Goal: Book appointment/travel/reservation

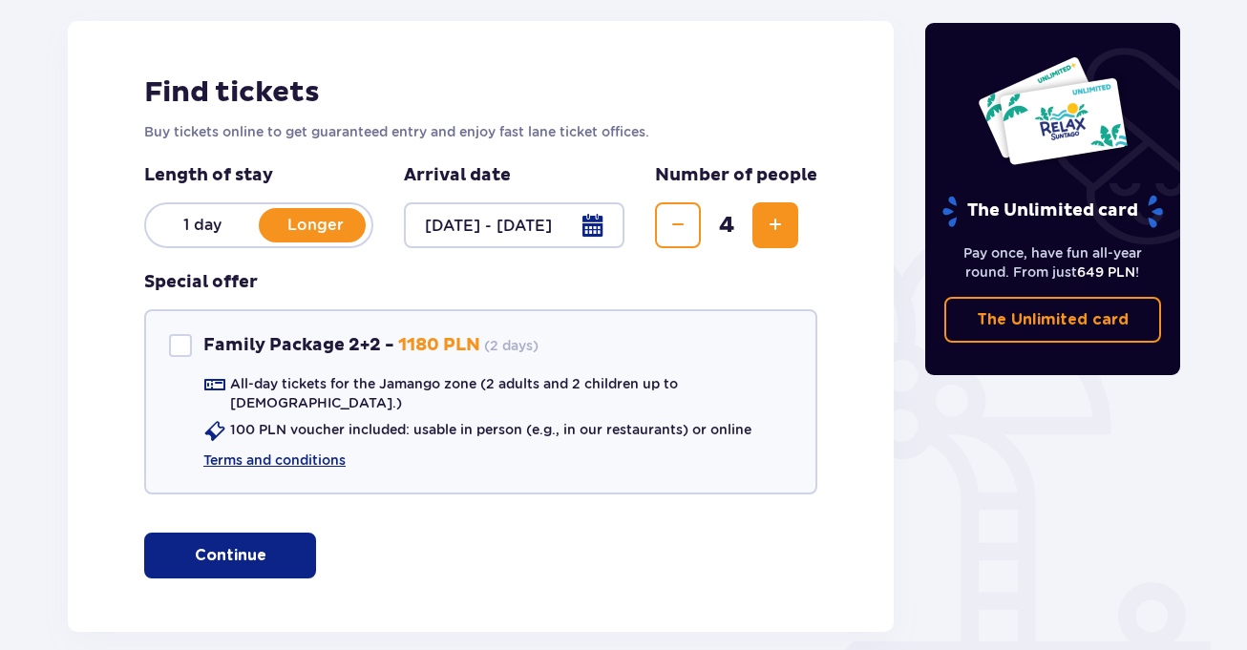
scroll to position [333, 0]
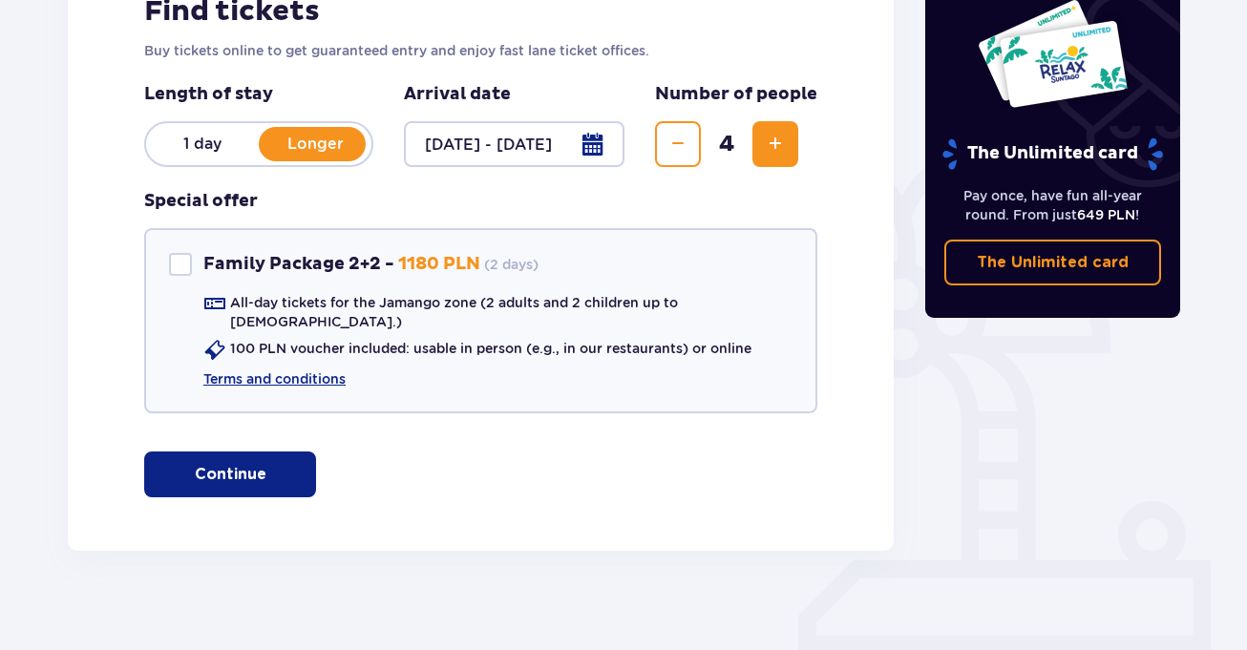
click at [210, 147] on p "1 day" at bounding box center [202, 144] width 113 height 21
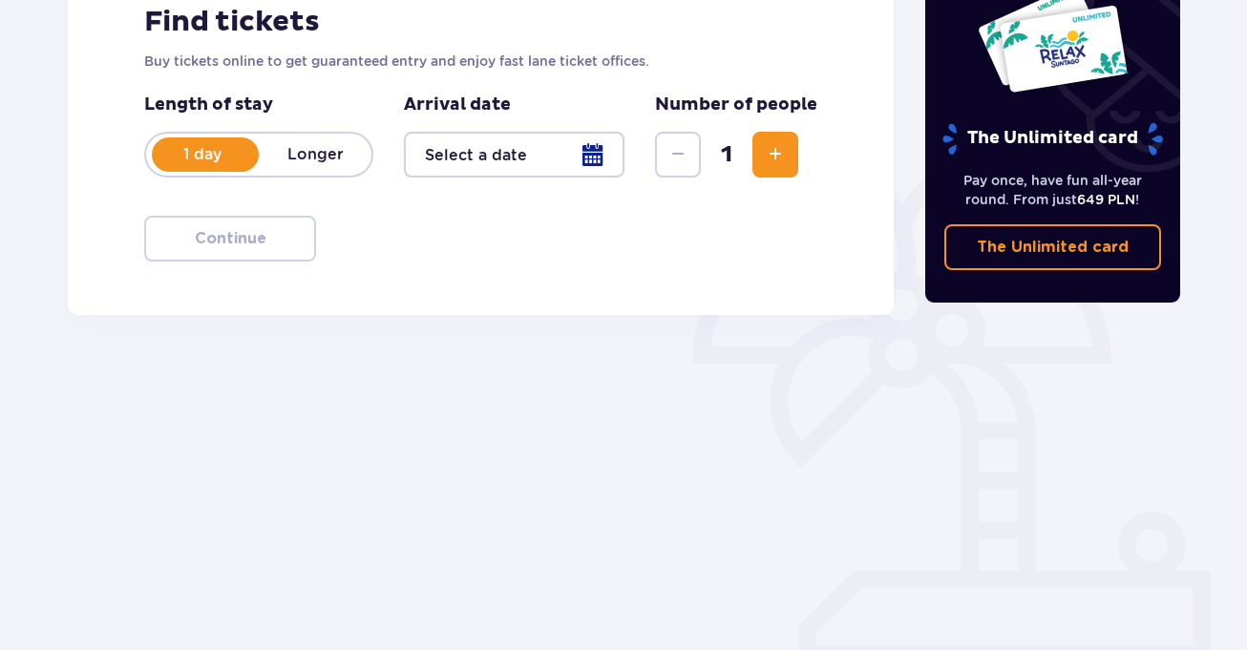
scroll to position [323, 0]
click at [592, 160] on div at bounding box center [514, 155] width 221 height 46
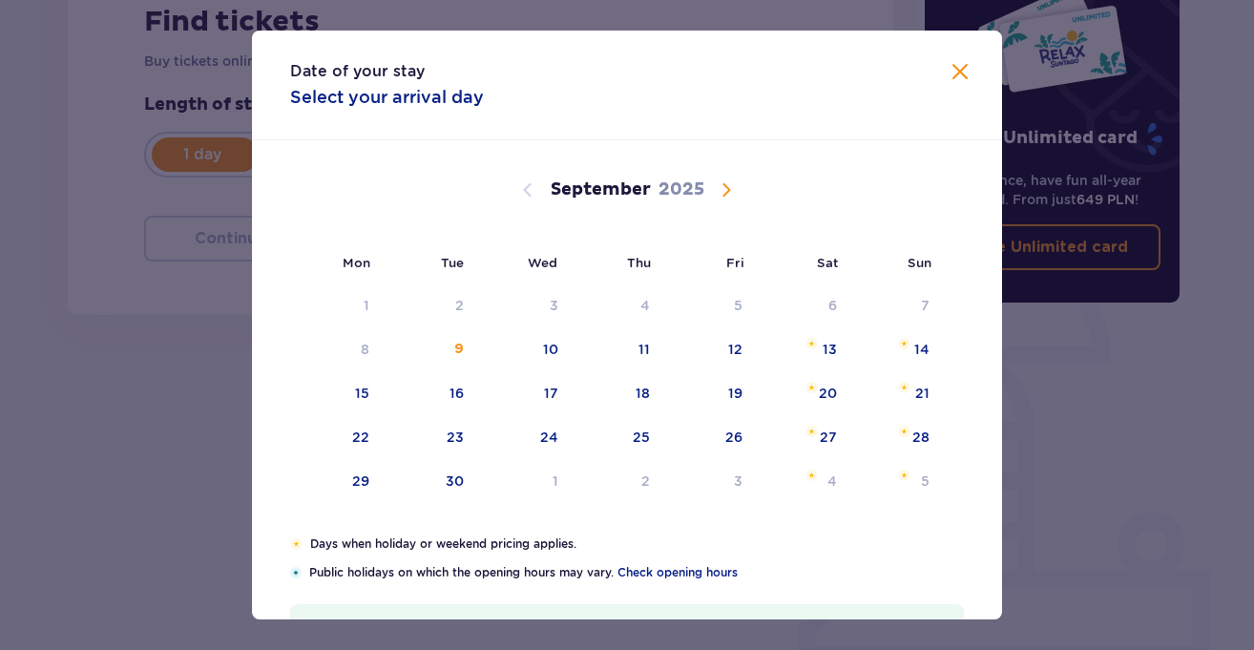
click at [726, 190] on span "Calendar" at bounding box center [726, 190] width 23 height 23
click at [359, 439] on div "17" at bounding box center [364, 437] width 14 height 19
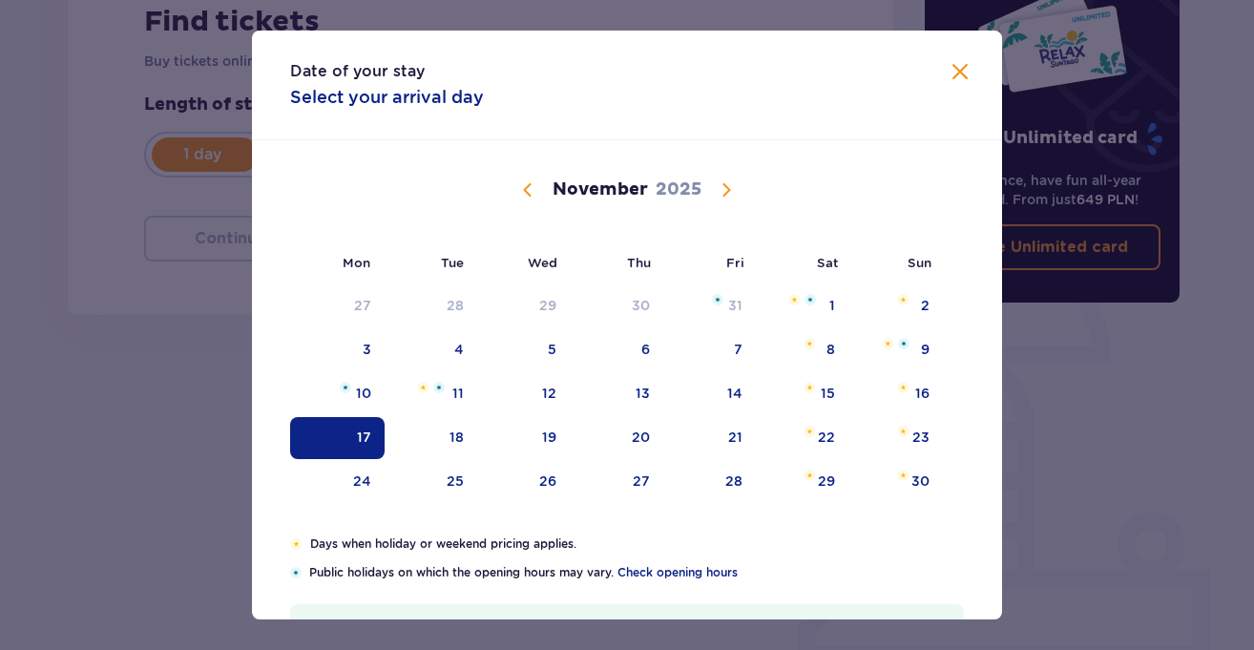
type input "17.11.25"
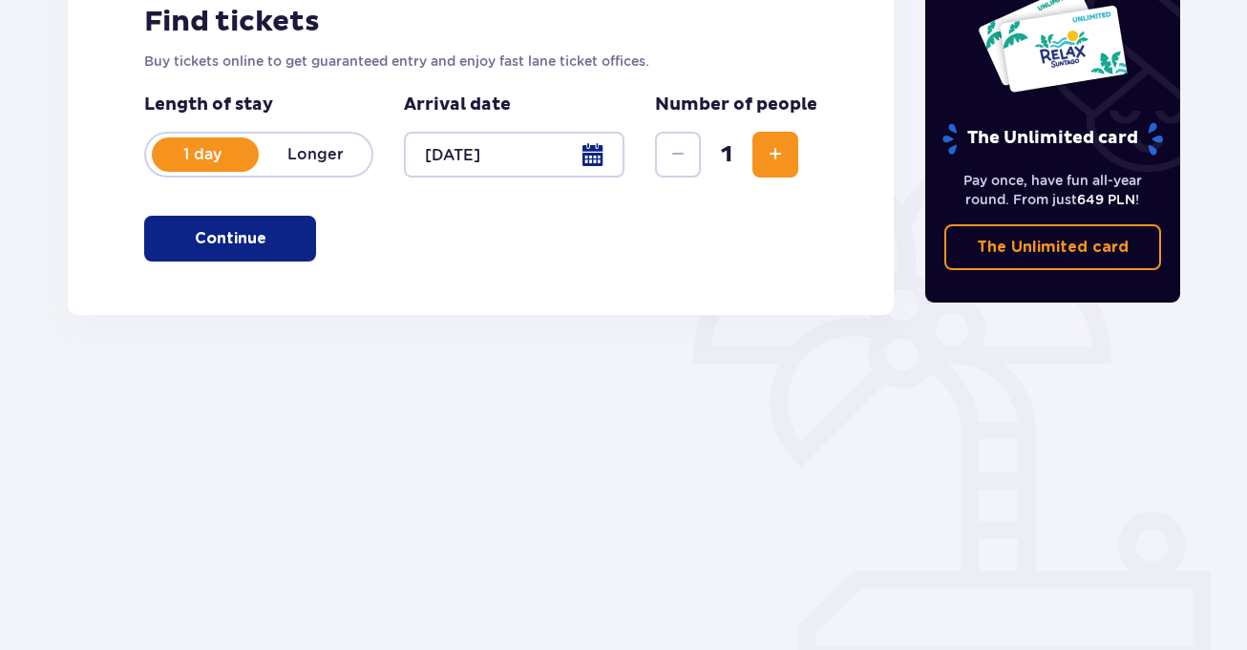
click at [764, 150] on span "Increase" at bounding box center [775, 154] width 23 height 23
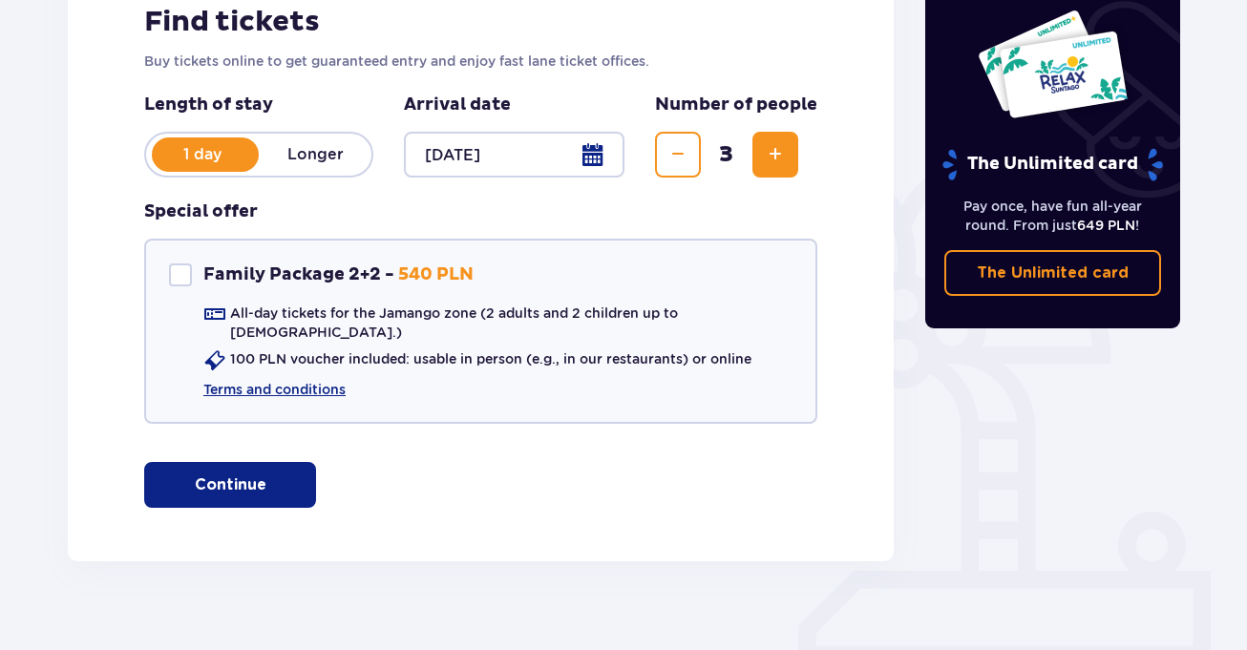
click at [764, 150] on span "Increase" at bounding box center [775, 154] width 23 height 23
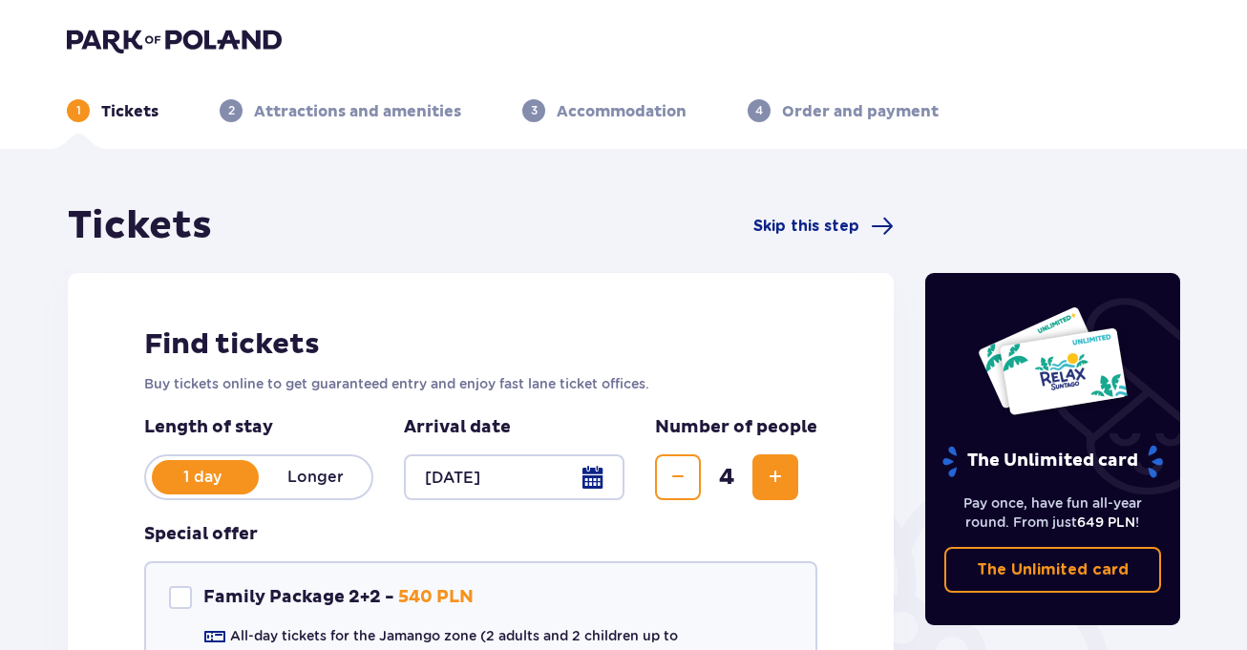
click at [133, 39] on img at bounding box center [174, 40] width 215 height 27
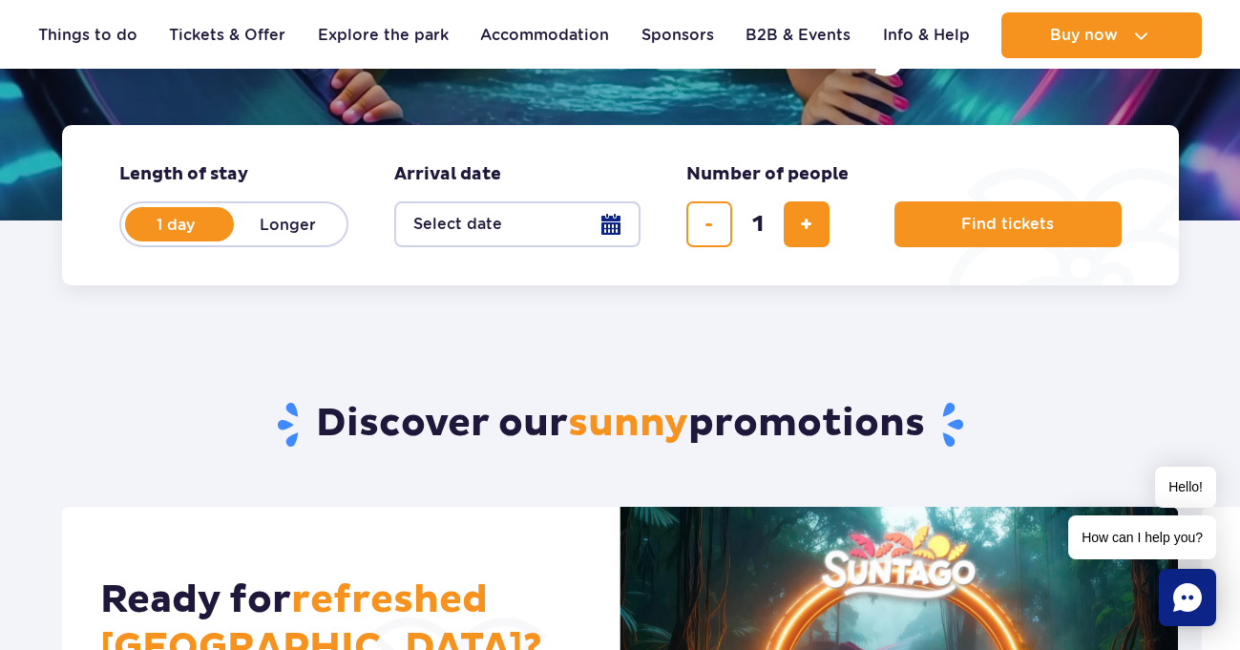
scroll to position [191, 0]
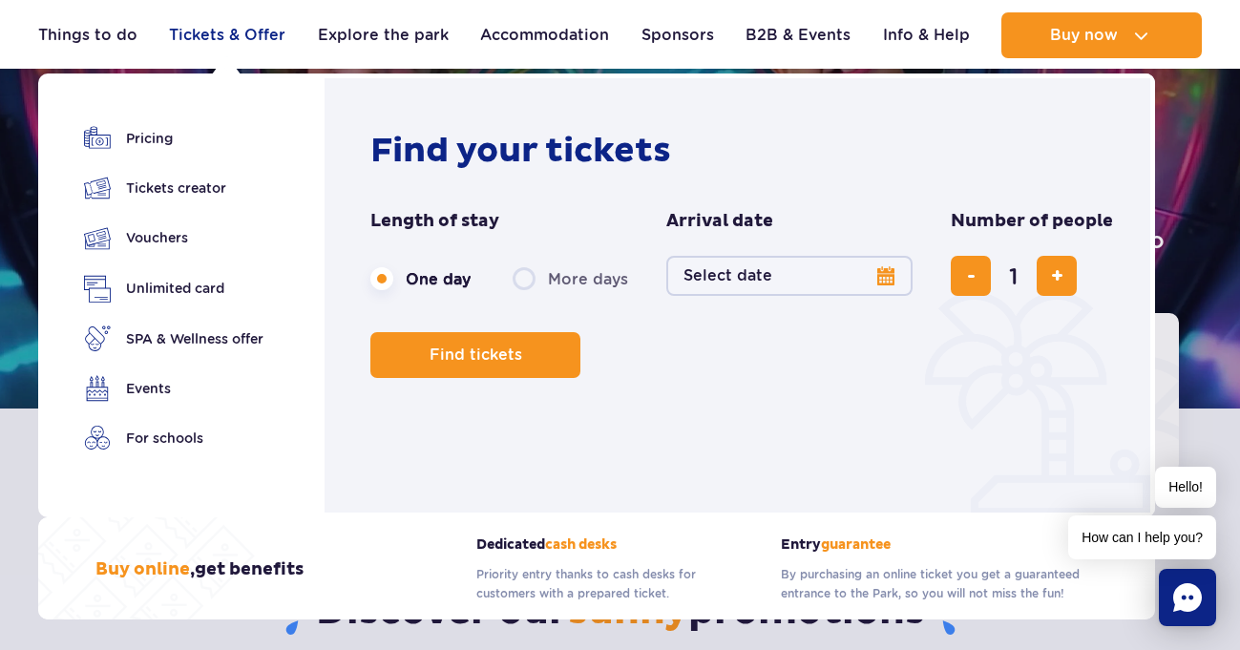
click at [226, 40] on link "Tickets & Offer" at bounding box center [227, 35] width 116 height 46
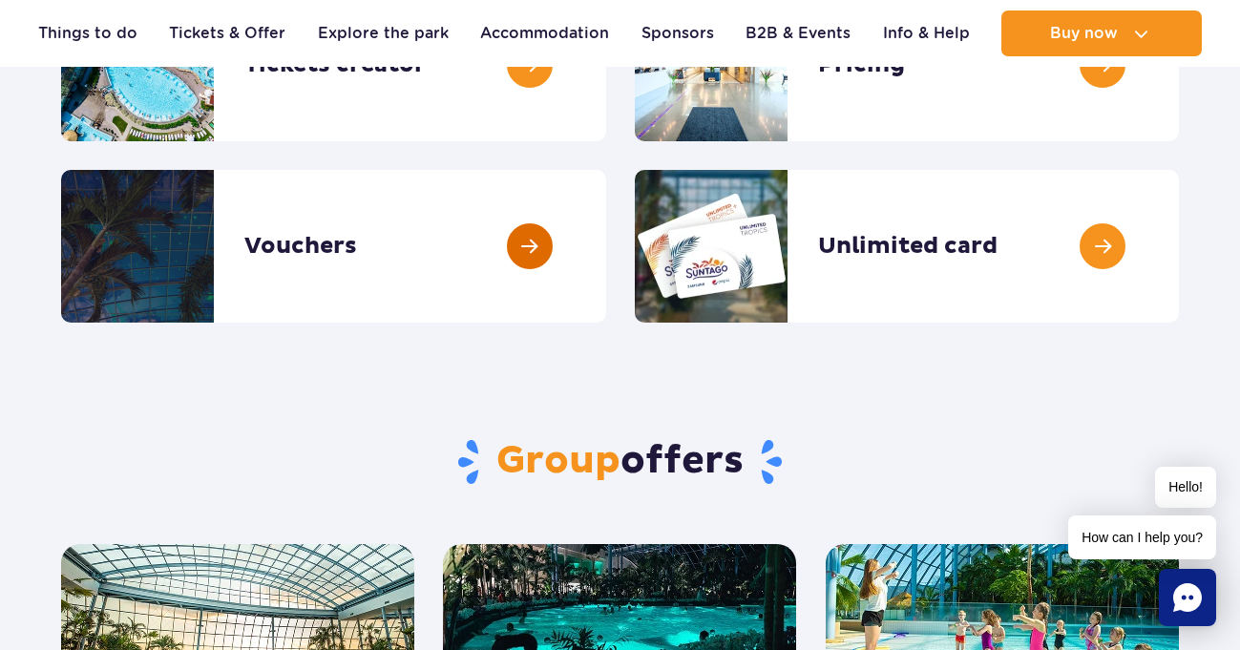
scroll to position [382, 0]
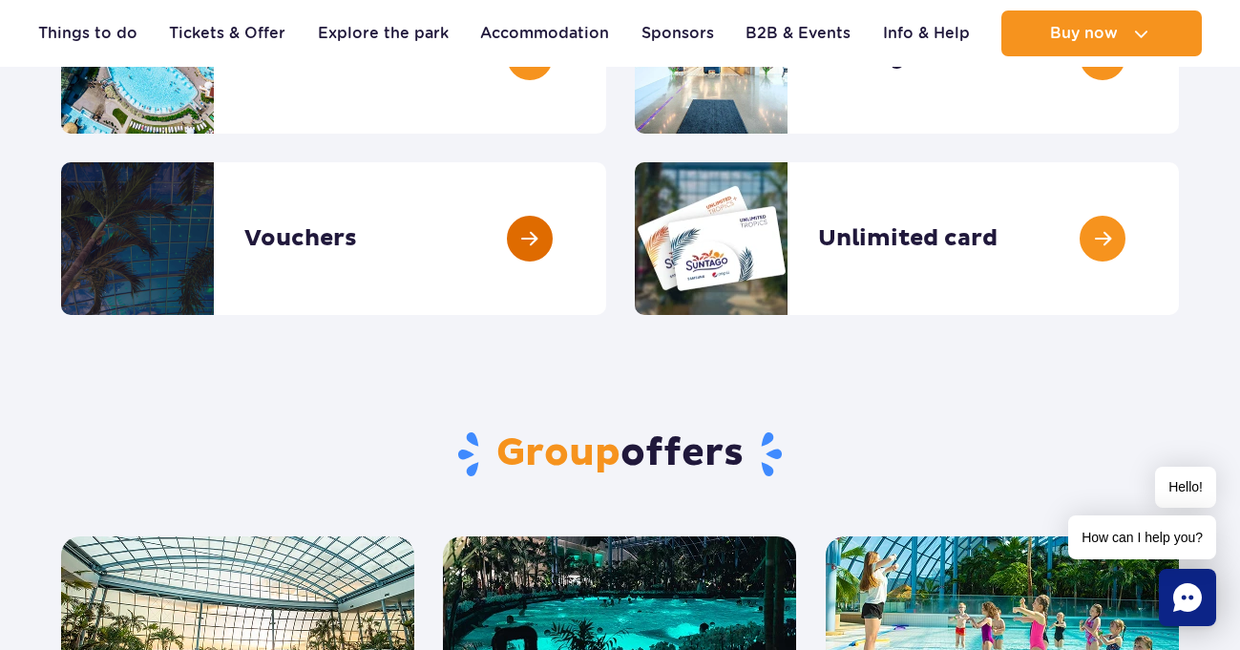
click at [606, 246] on link at bounding box center [606, 238] width 0 height 153
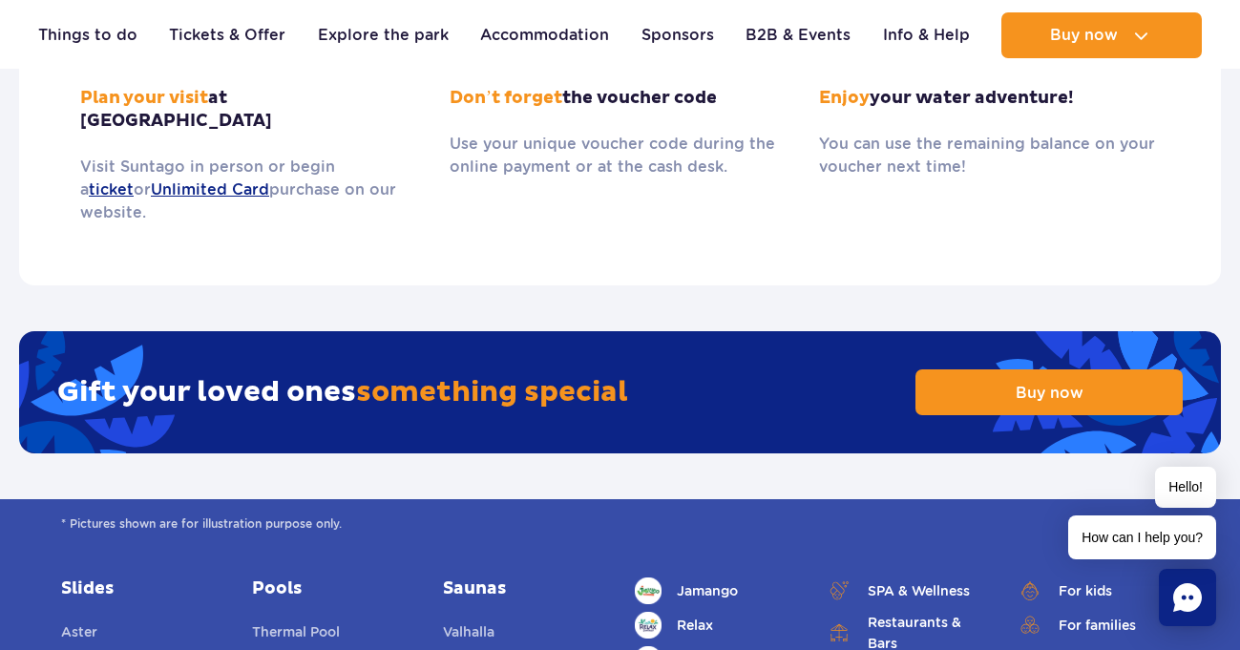
scroll to position [2769, 0]
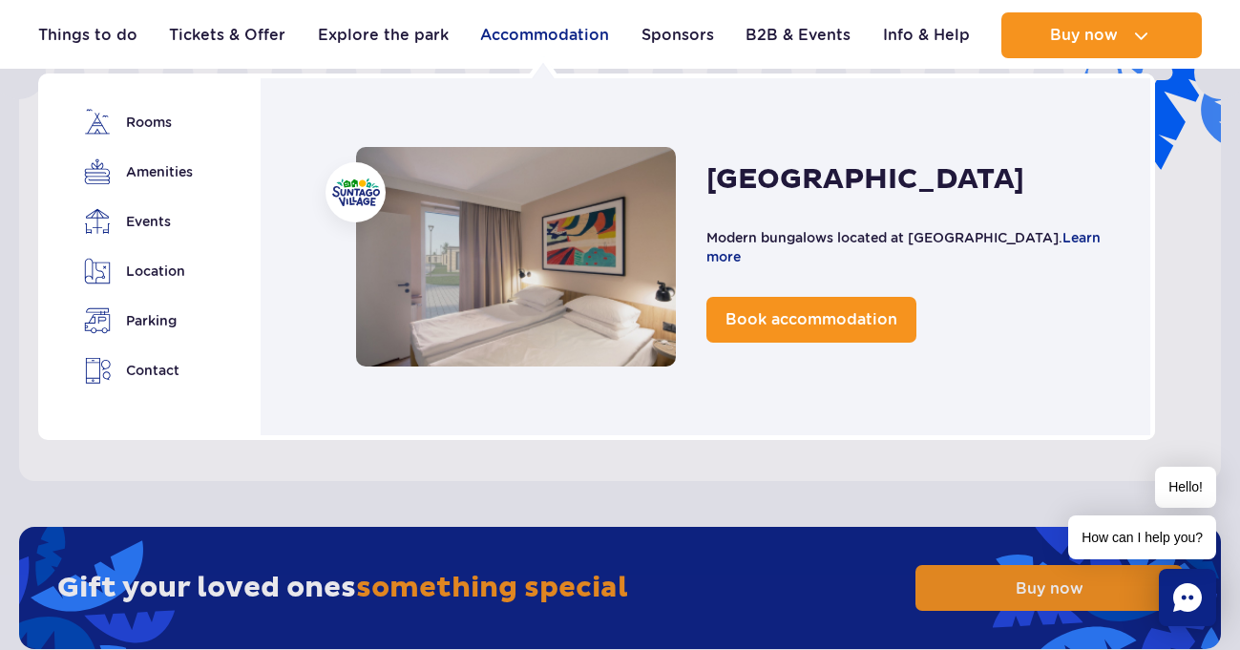
click at [537, 32] on link "Accommodation" at bounding box center [544, 35] width 129 height 46
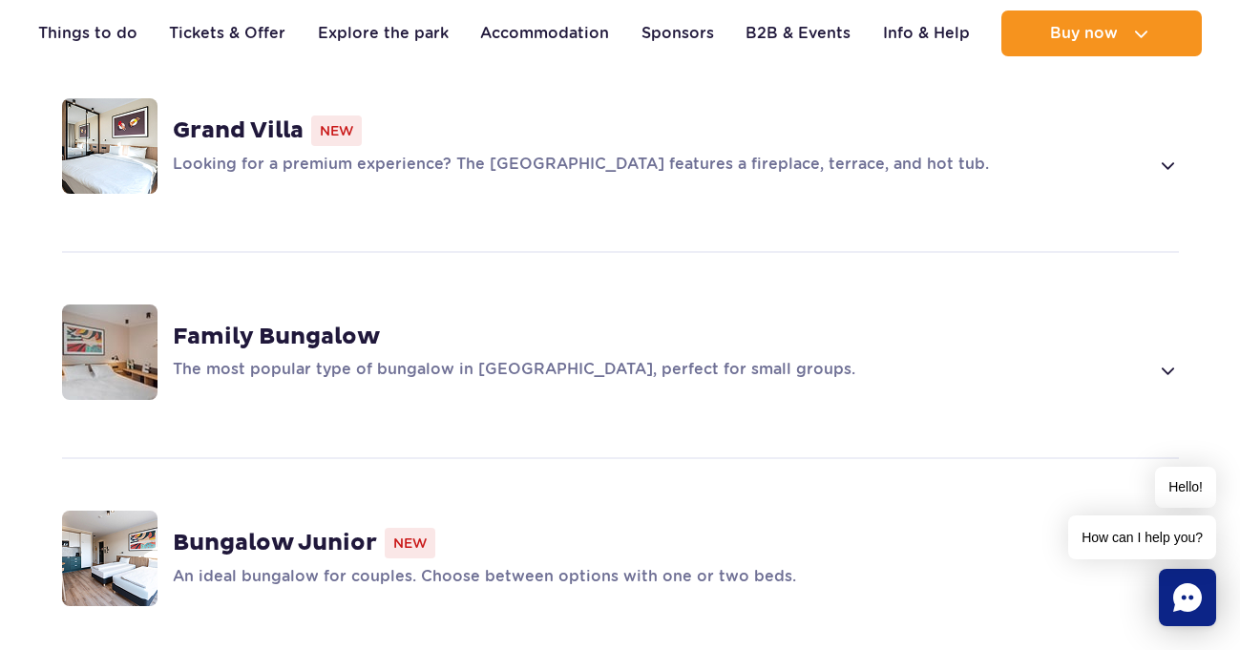
scroll to position [1432, 0]
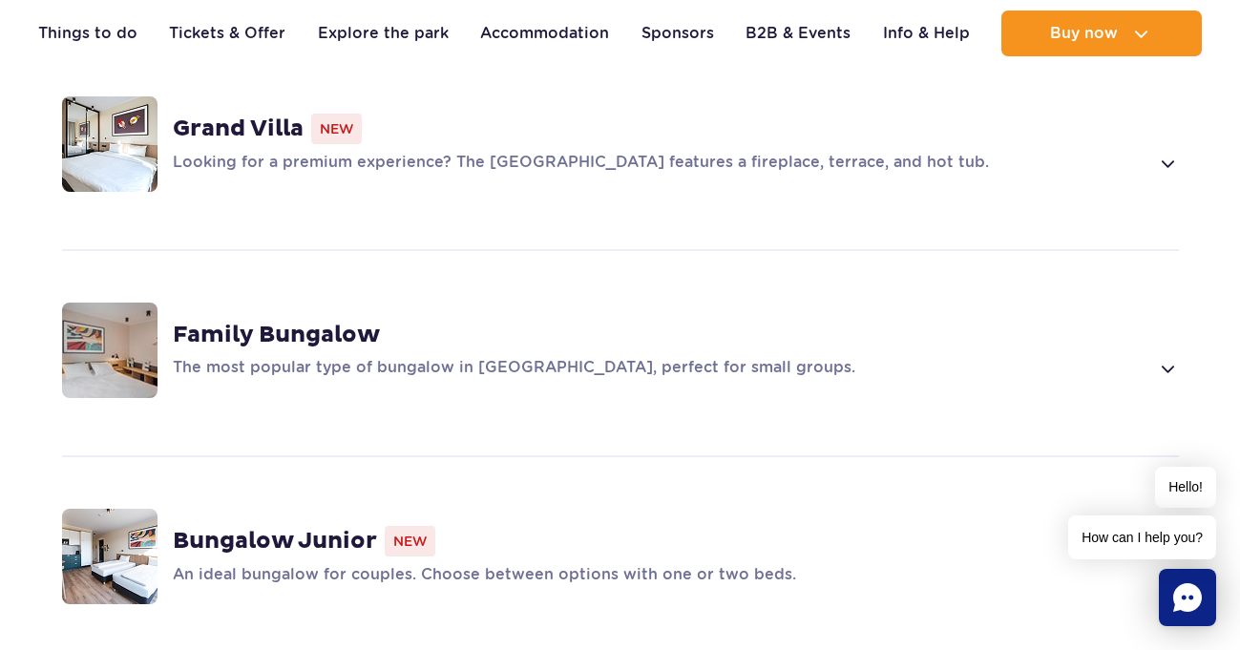
click at [1172, 357] on span at bounding box center [1167, 368] width 22 height 23
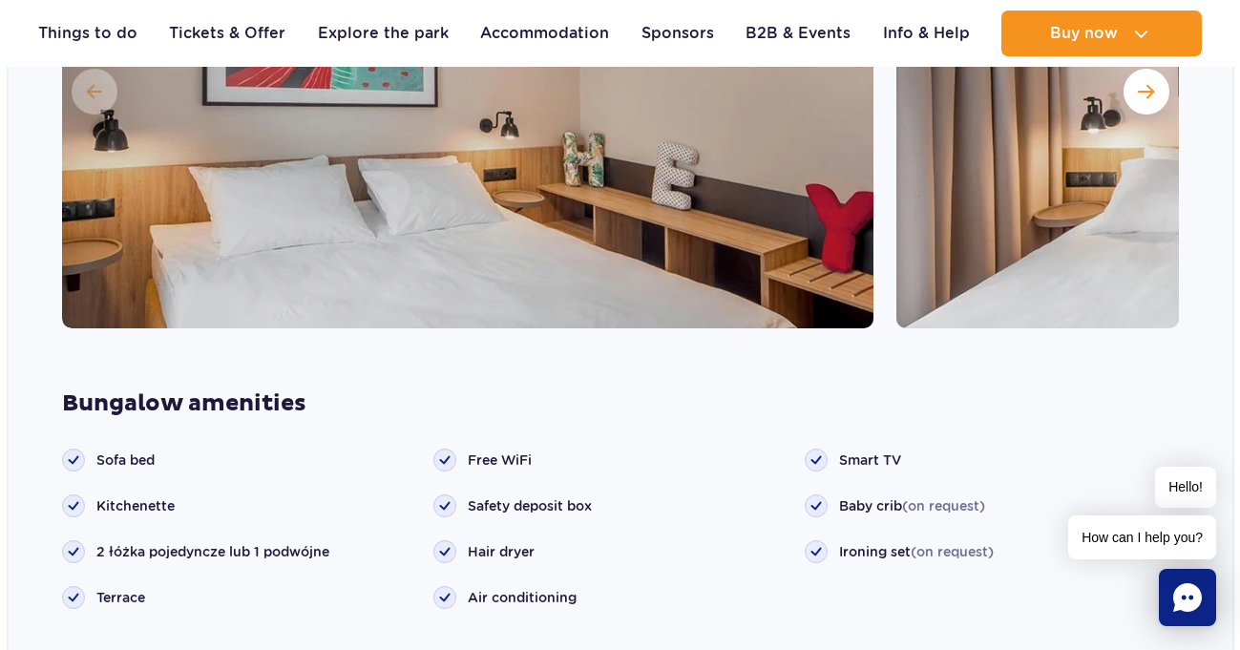
scroll to position [1897, 0]
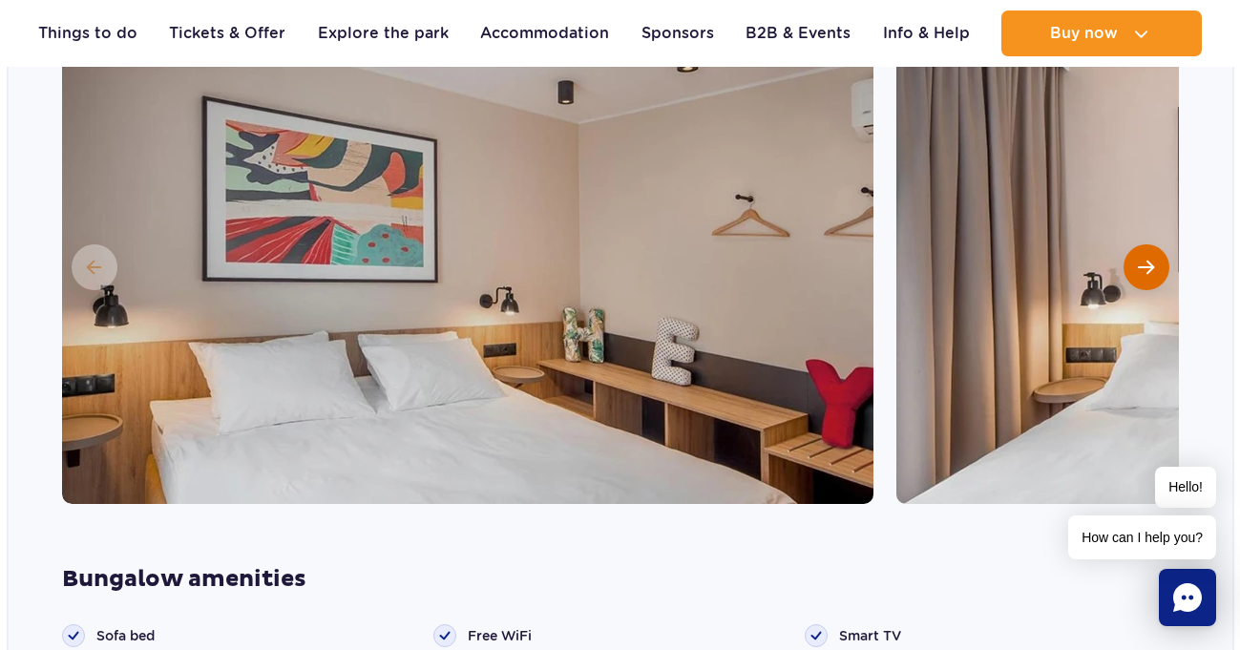
click at [1149, 259] on span "Next slide" at bounding box center [1146, 267] width 16 height 17
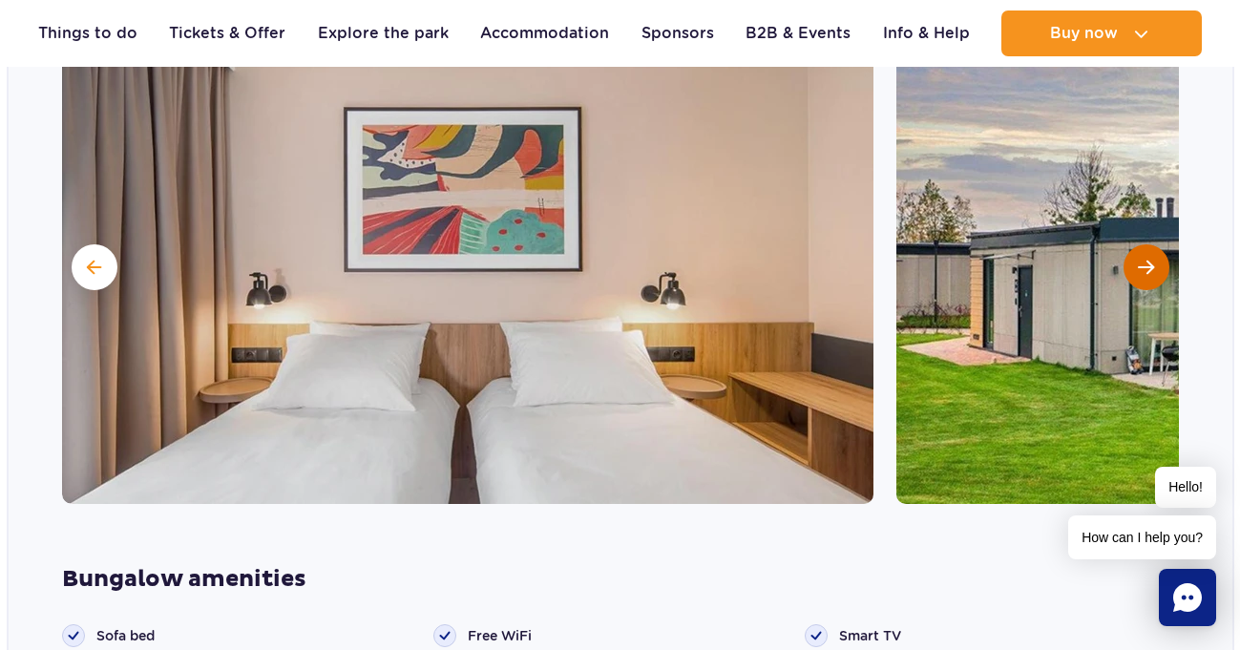
click at [1149, 259] on span "Next slide" at bounding box center [1146, 267] width 16 height 17
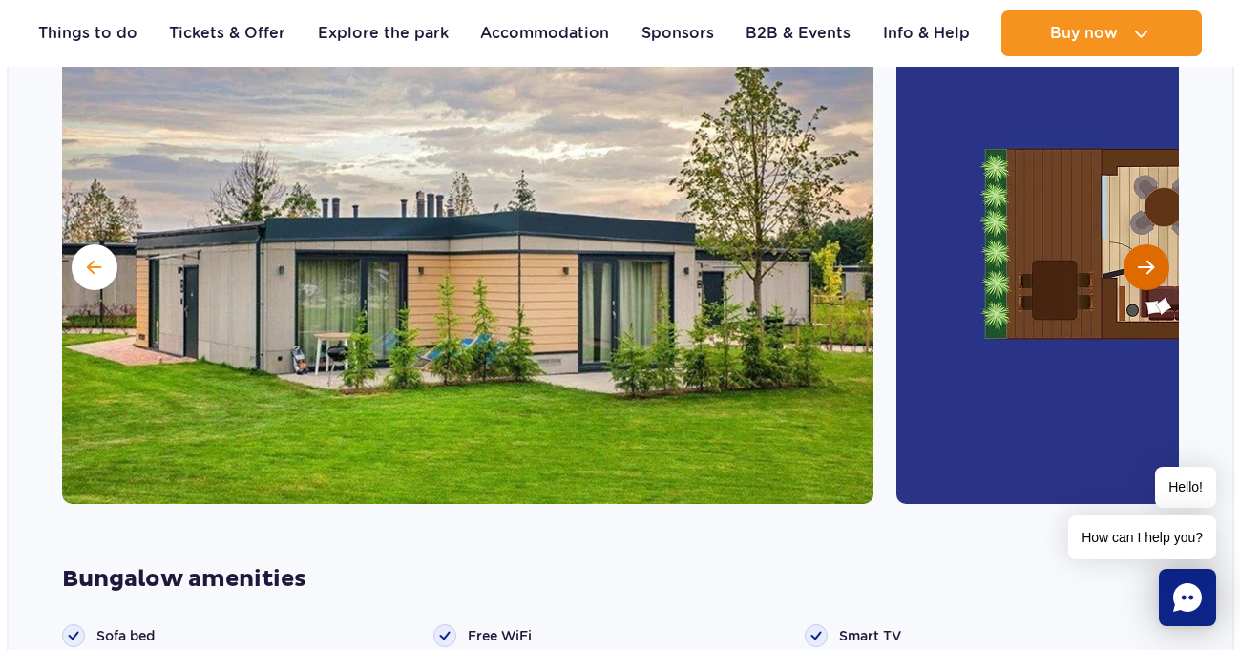
click at [1149, 259] on span "Next slide" at bounding box center [1146, 267] width 16 height 17
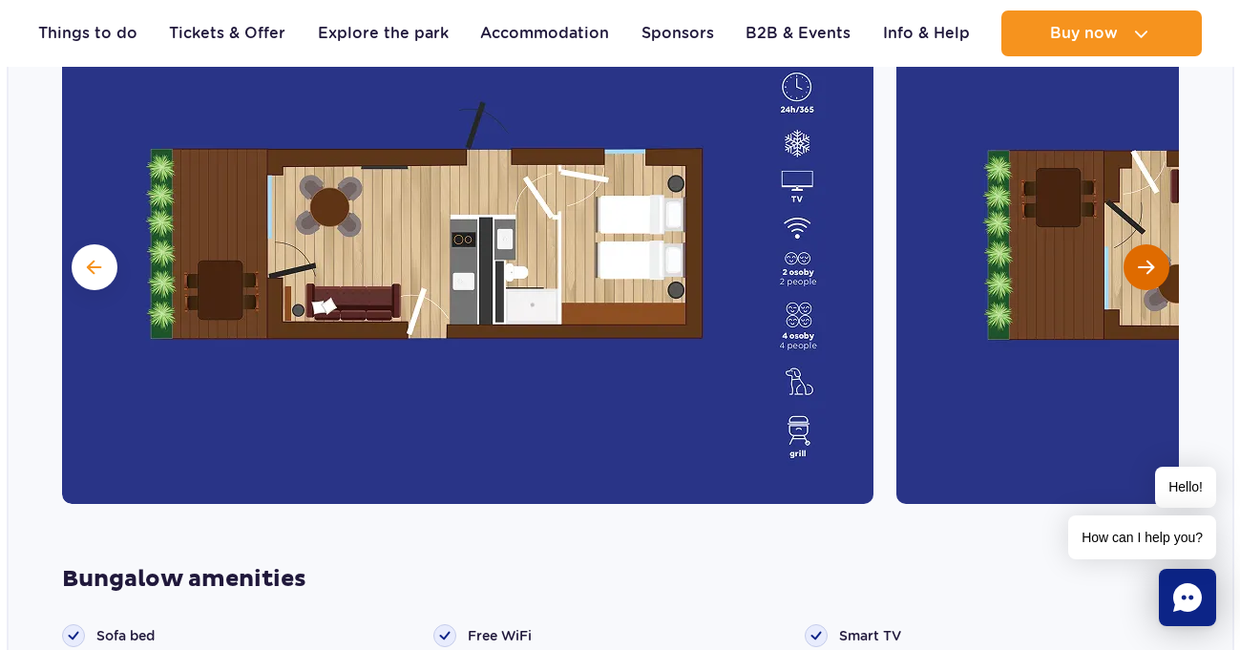
click at [1149, 259] on span "Next slide" at bounding box center [1146, 267] width 16 height 17
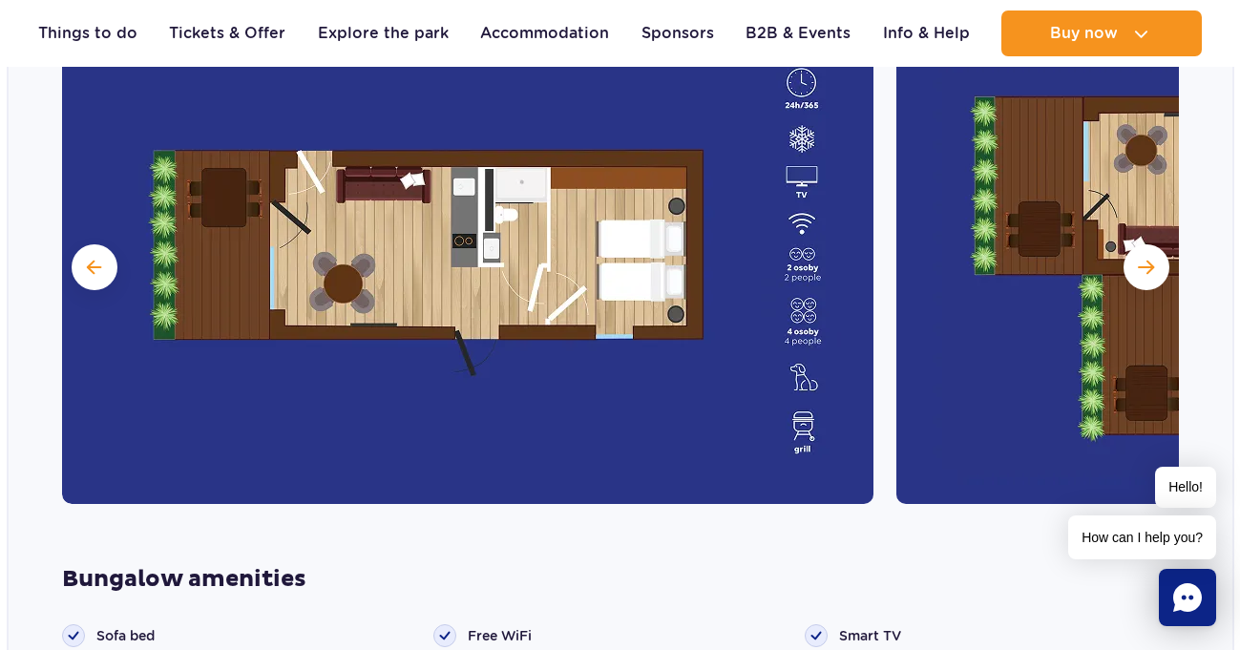
scroll to position [1992, 0]
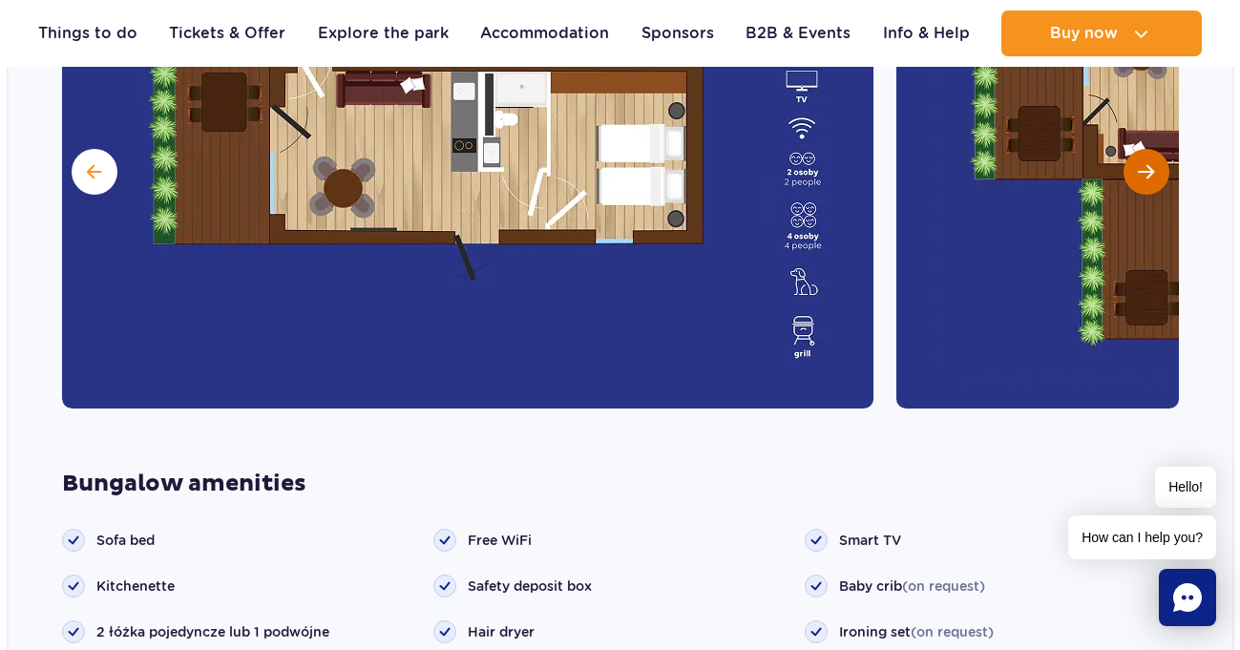
click at [1135, 149] on button "Next slide" at bounding box center [1147, 172] width 46 height 46
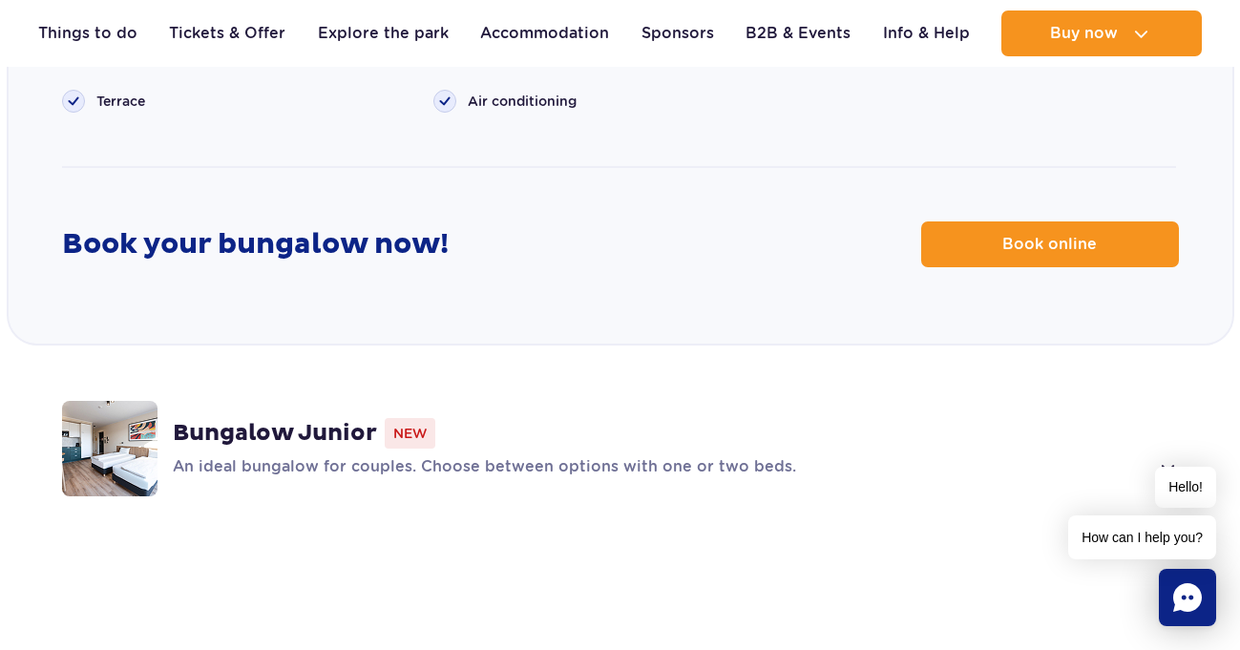
scroll to position [2565, 0]
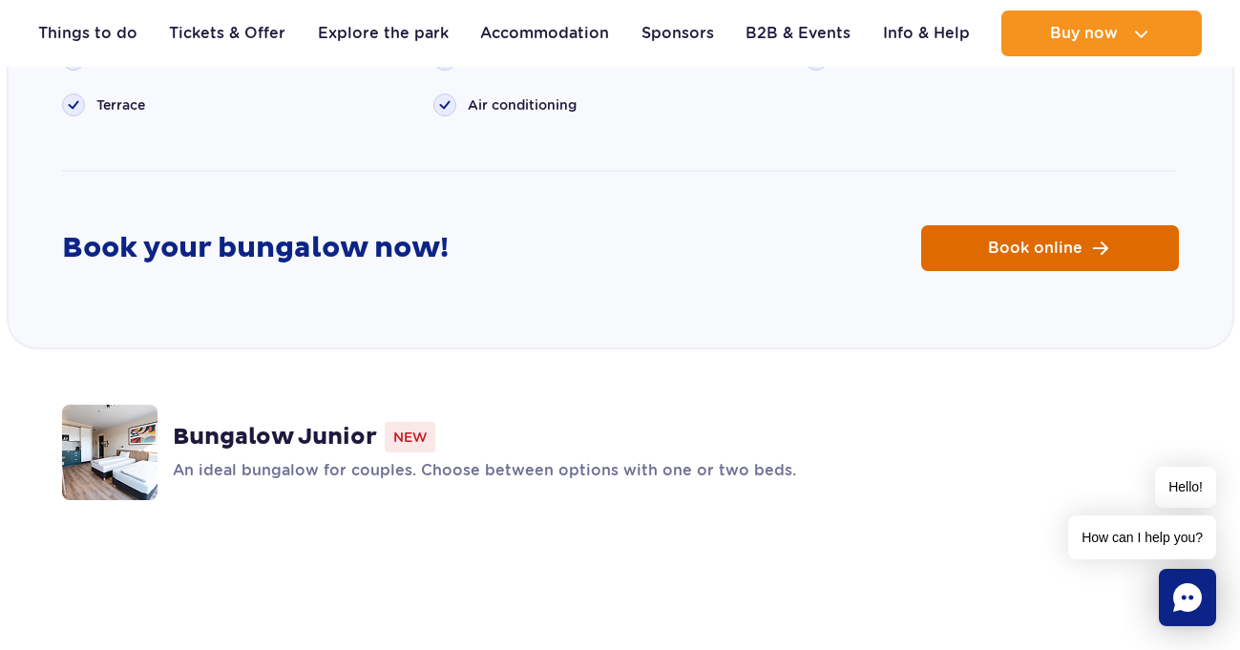
click at [1081, 241] on span "Book online" at bounding box center [1035, 248] width 95 height 15
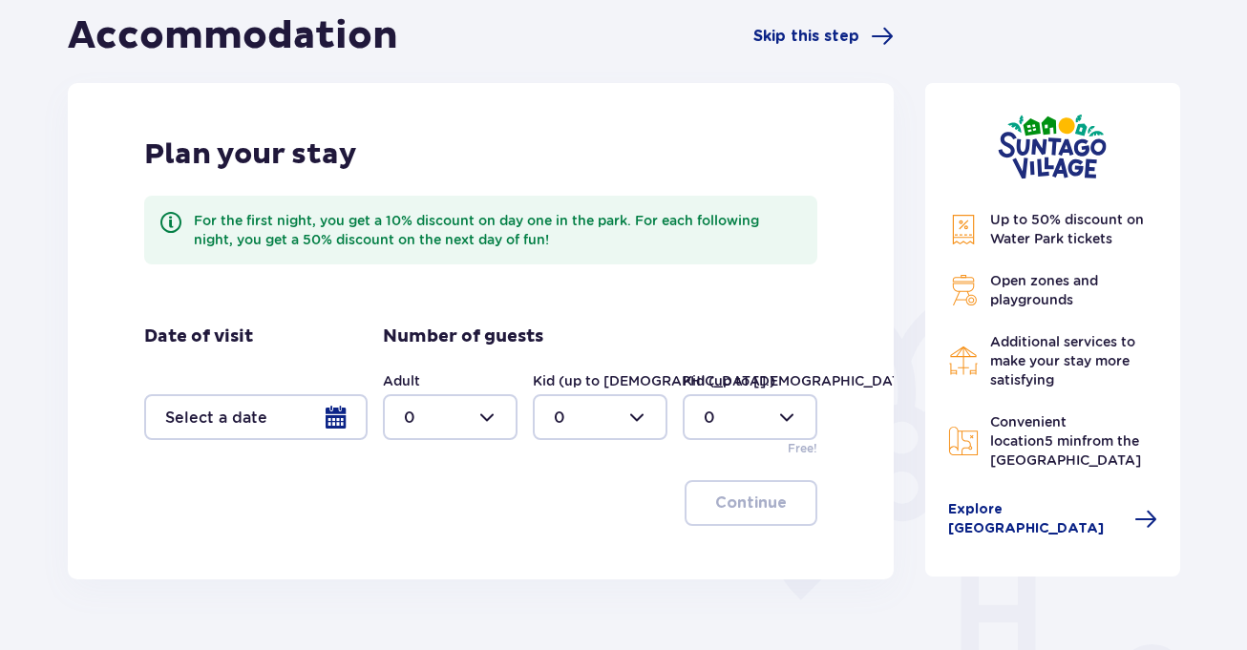
scroll to position [191, 0]
click at [341, 417] on div at bounding box center [255, 416] width 223 height 46
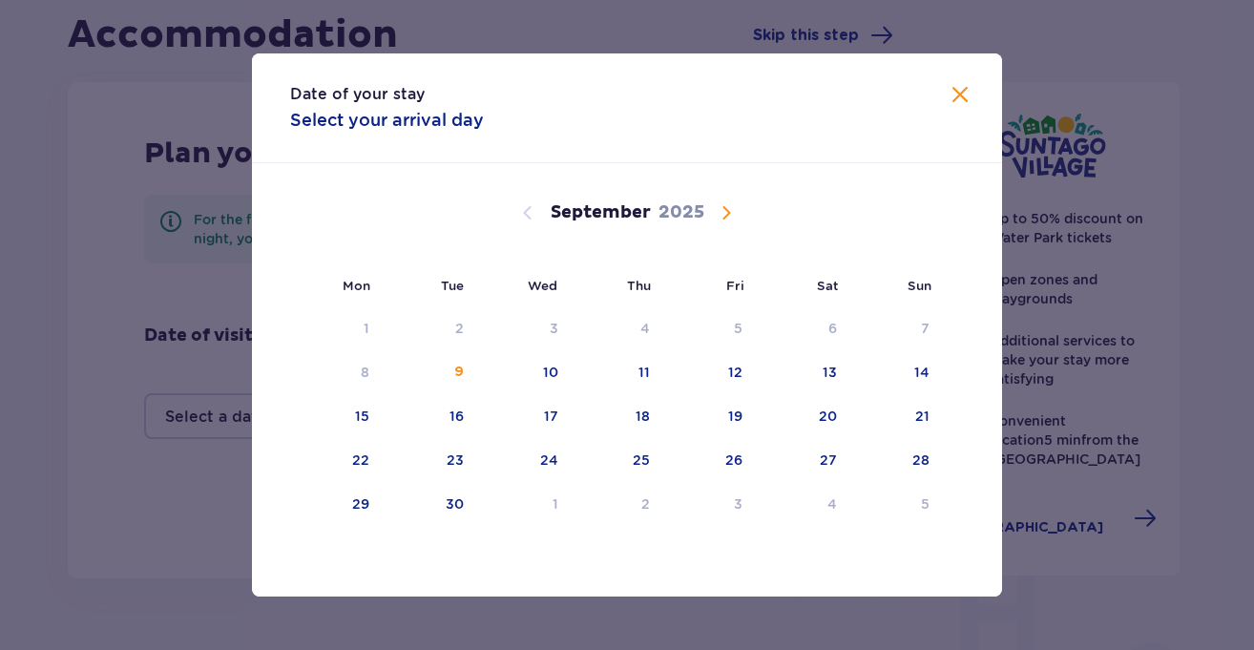
click at [728, 210] on span "Calendar" at bounding box center [726, 212] width 23 height 23
click at [921, 421] on div "16" at bounding box center [923, 416] width 14 height 19
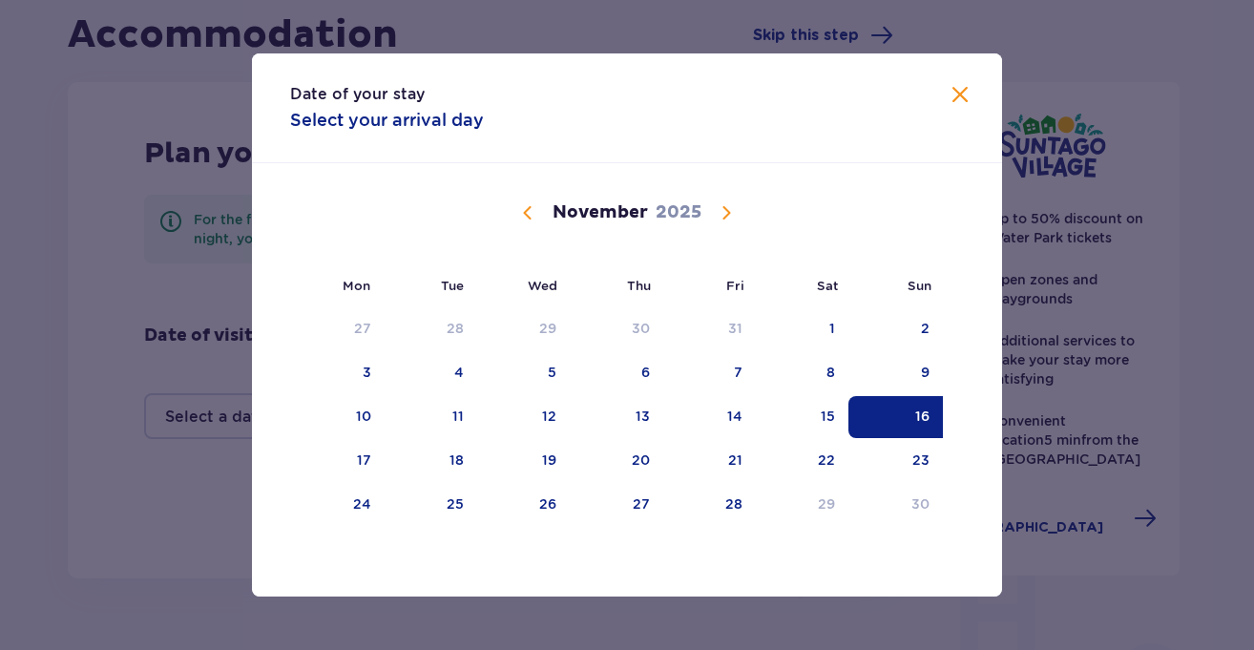
click at [536, 616] on div "Date of your stay Select your arrival day Mon Tue Wed Thu Fri Sat Sun October 2…" at bounding box center [627, 325] width 1254 height 650
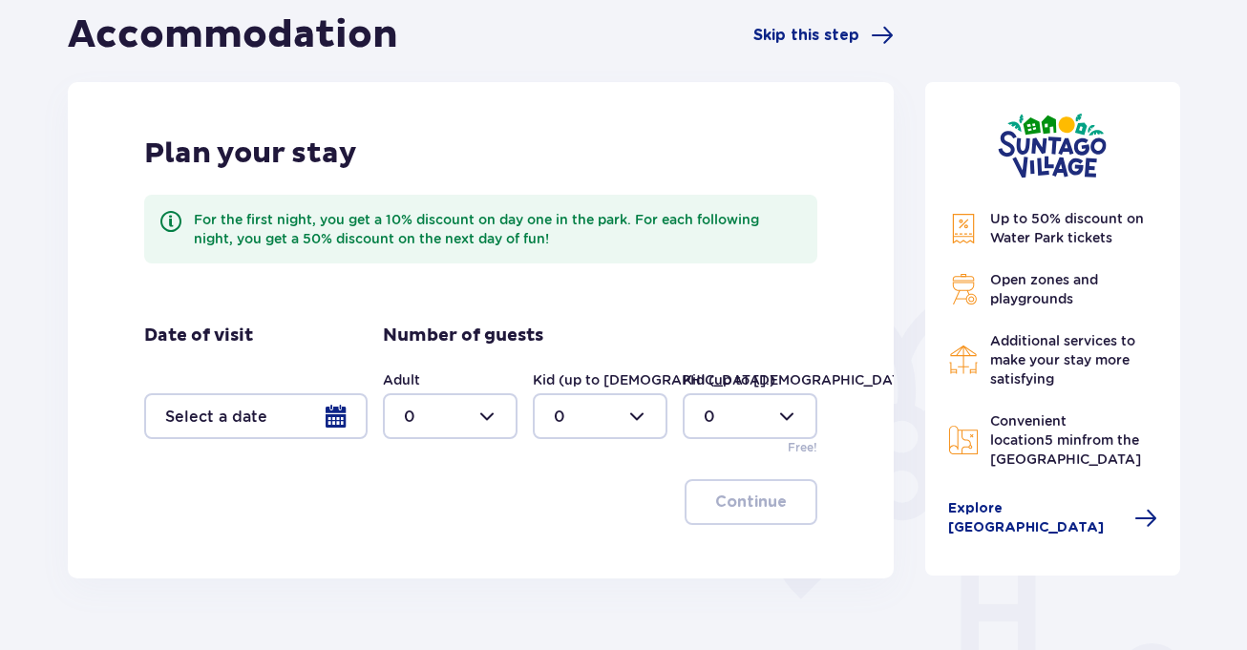
click at [334, 418] on div at bounding box center [255, 416] width 223 height 46
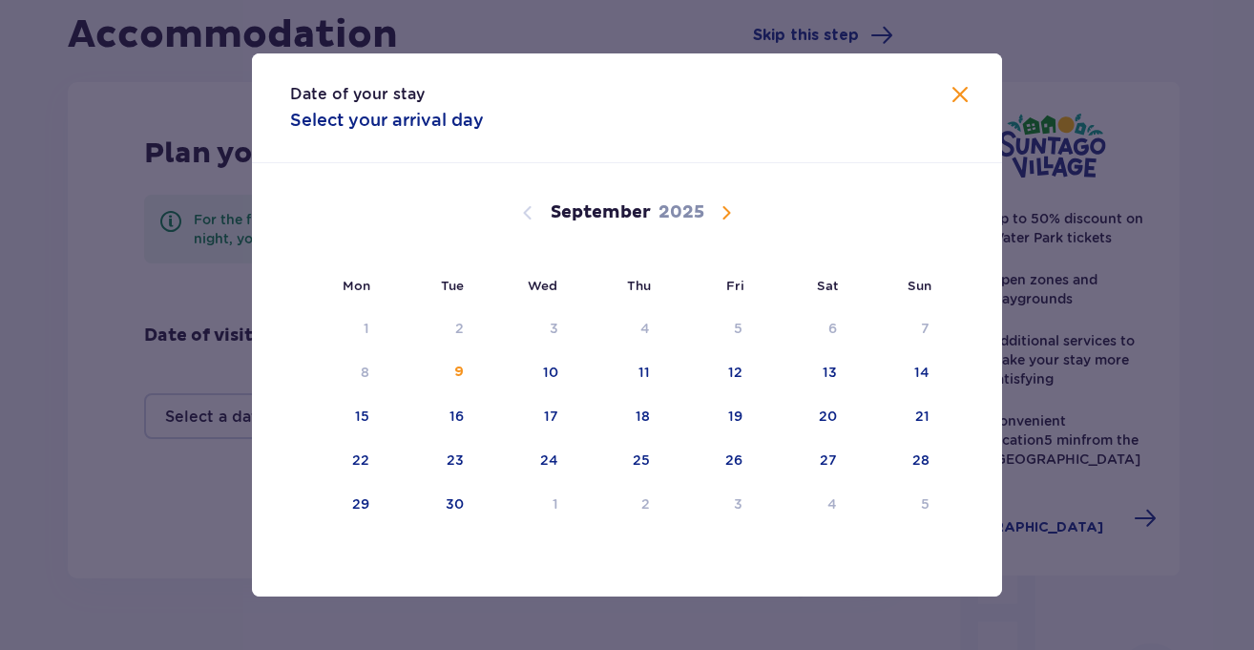
click at [727, 218] on span "Calendar" at bounding box center [726, 212] width 23 height 23
click at [921, 429] on div "16" at bounding box center [896, 417] width 95 height 42
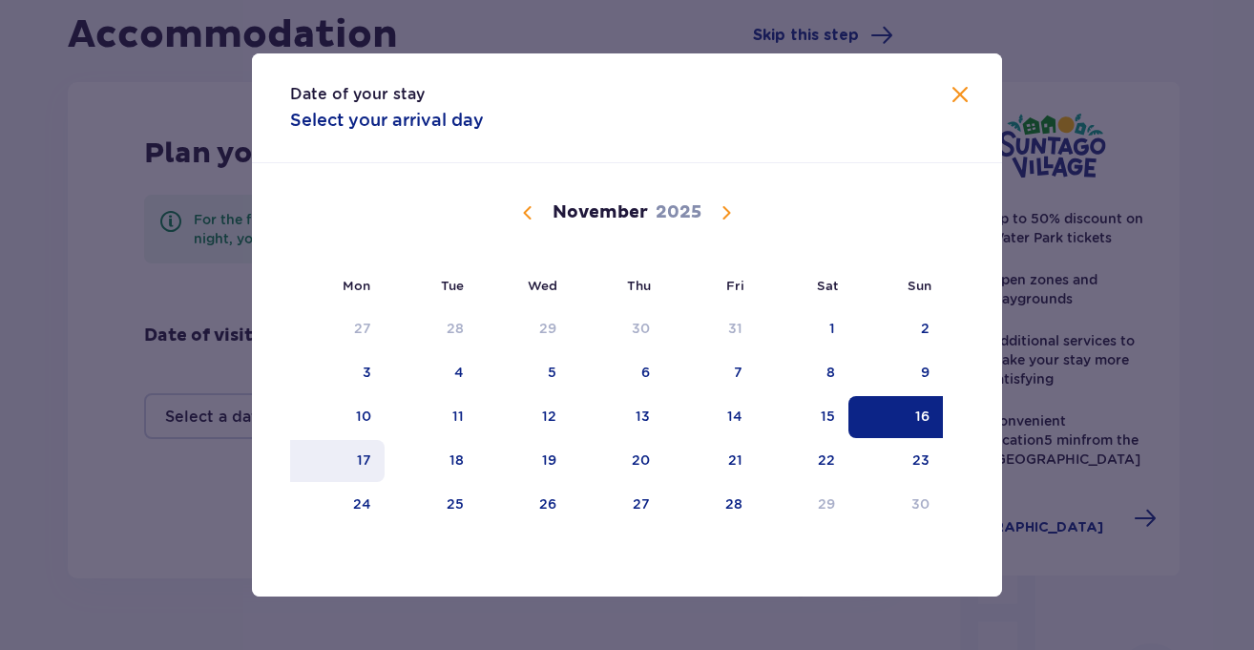
click at [378, 465] on div "17" at bounding box center [337, 461] width 95 height 42
type input "16.11.25 - 17.11.25"
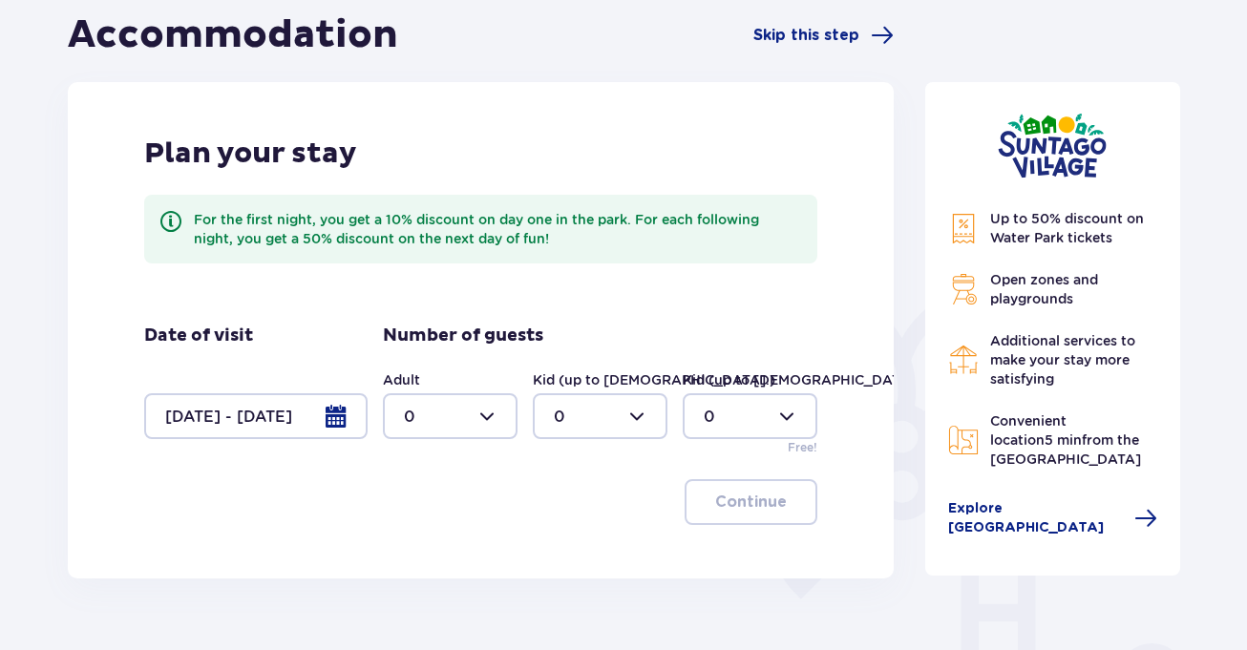
click at [458, 412] on div at bounding box center [450, 416] width 135 height 46
click at [432, 559] on div "2" at bounding box center [450, 554] width 93 height 21
type input "2"
click at [634, 411] on div at bounding box center [600, 416] width 135 height 46
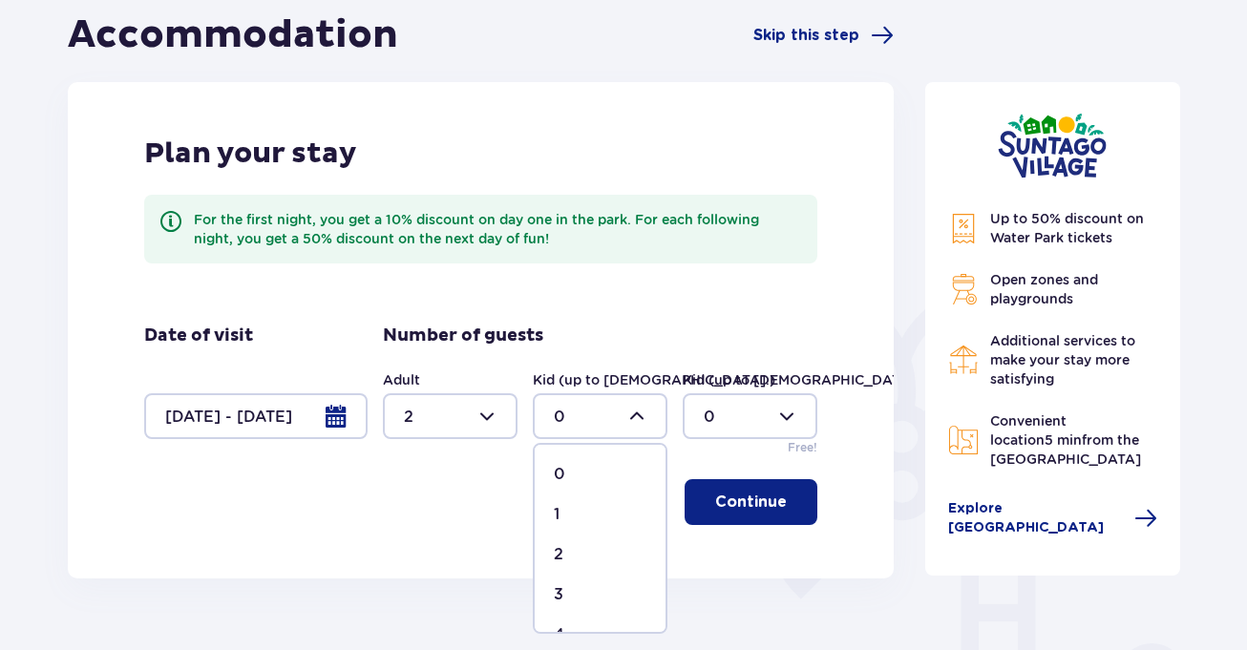
click at [574, 507] on div "1" at bounding box center [600, 514] width 93 height 21
type input "1"
click at [640, 411] on div at bounding box center [600, 416] width 135 height 46
click at [486, 412] on div at bounding box center [450, 416] width 135 height 46
click at [434, 586] on div "3" at bounding box center [450, 594] width 93 height 21
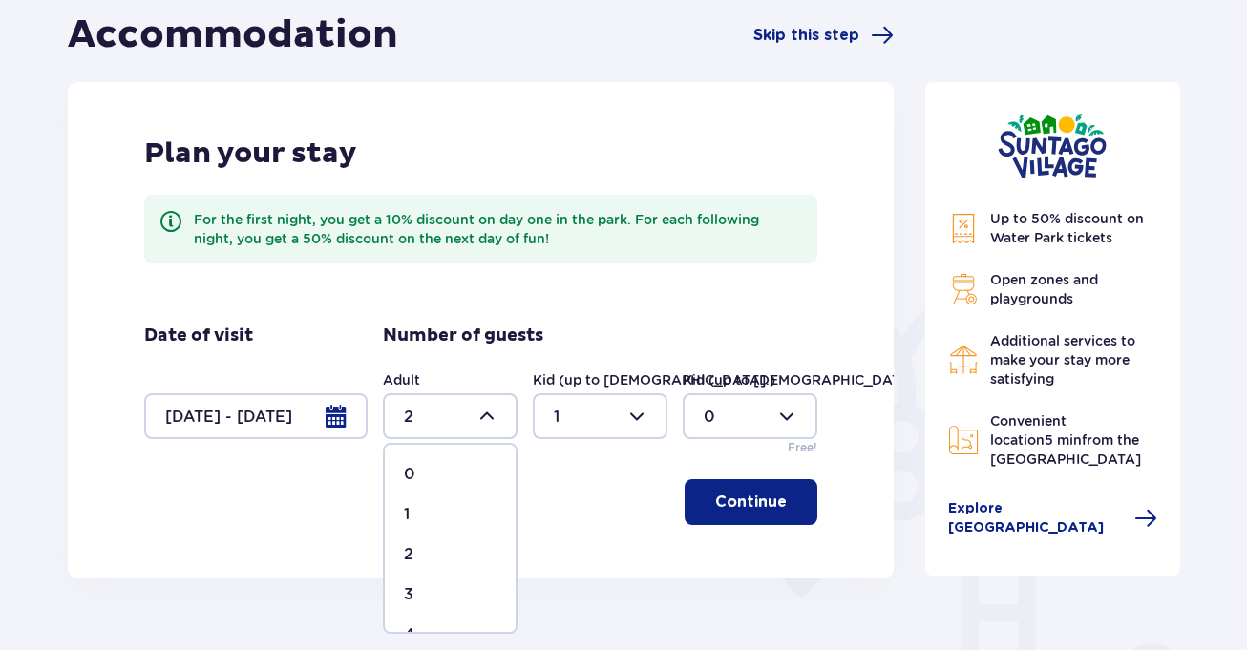
type input "3"
click at [740, 497] on p "Continue" at bounding box center [751, 502] width 72 height 21
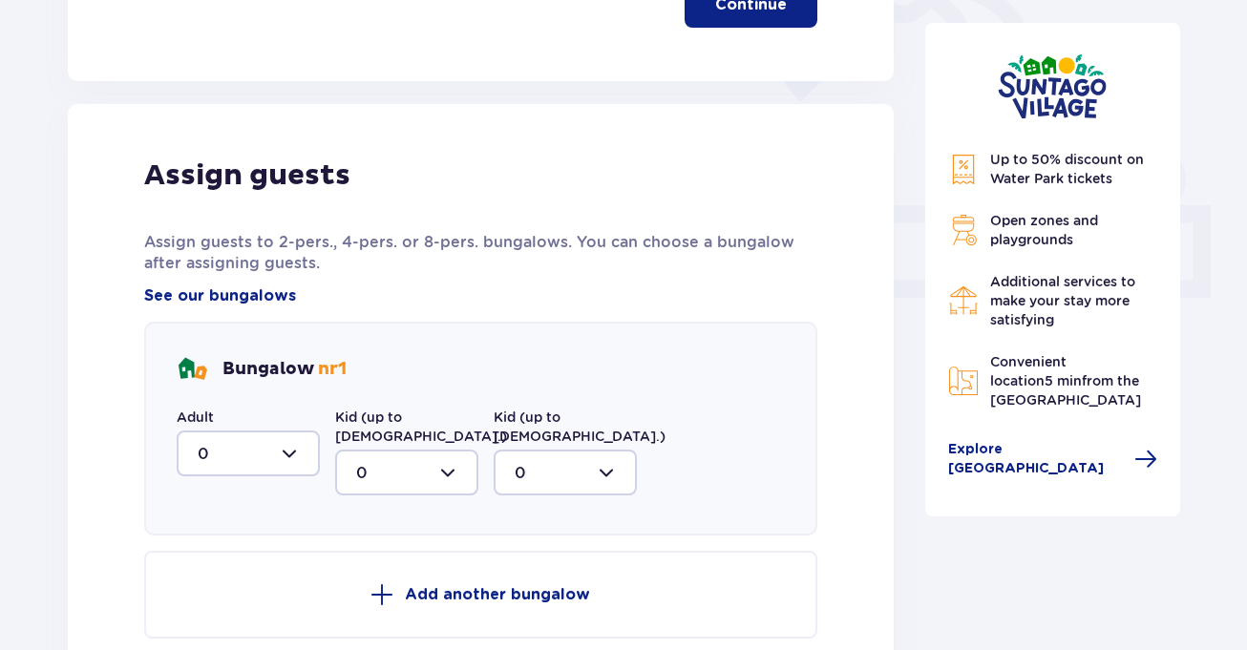
scroll to position [685, 0]
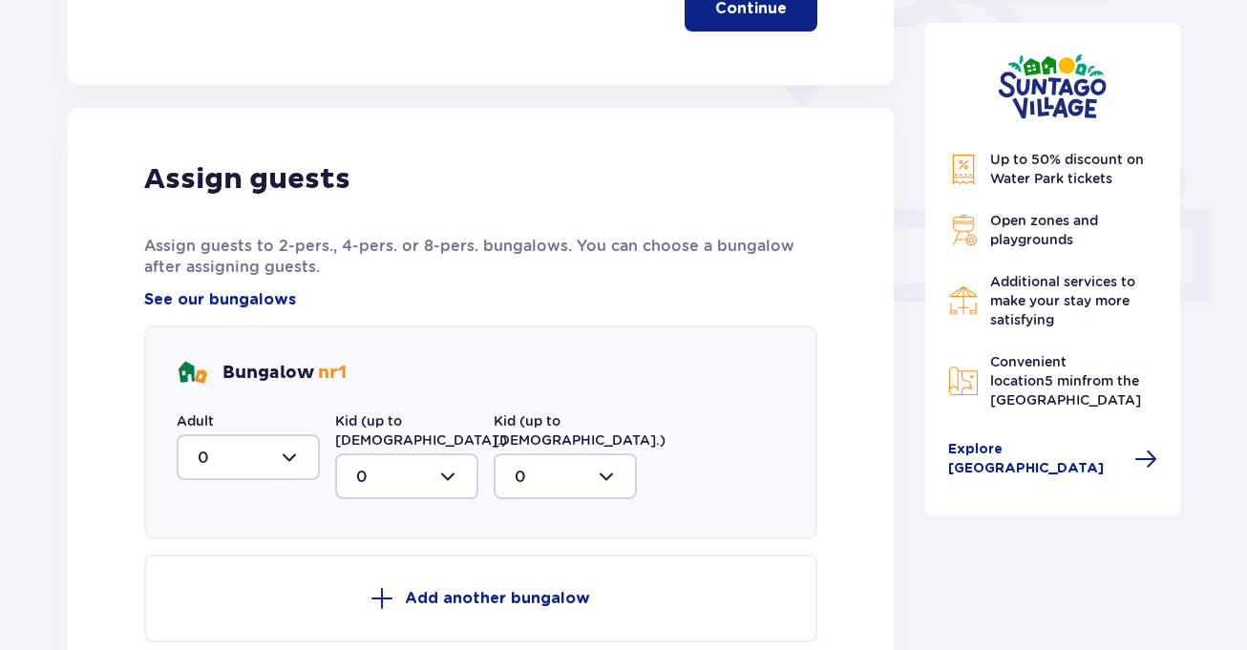
click at [289, 460] on div at bounding box center [248, 457] width 143 height 46
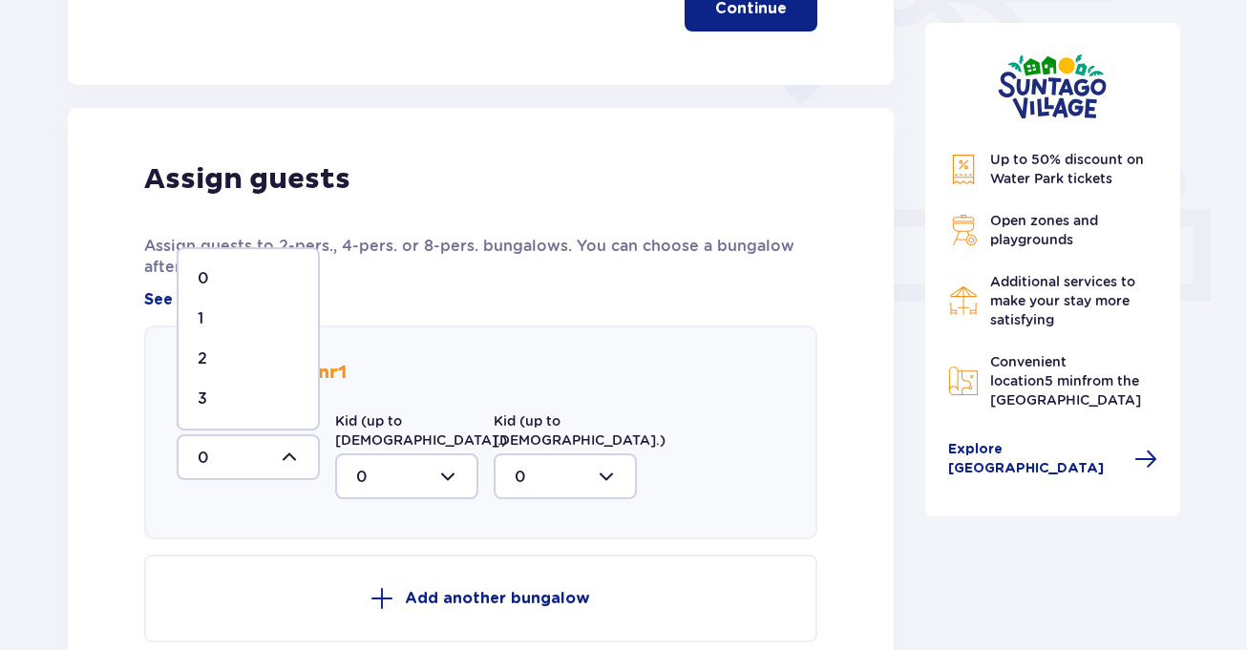
click at [237, 402] on div "3" at bounding box center [248, 399] width 101 height 21
type input "3"
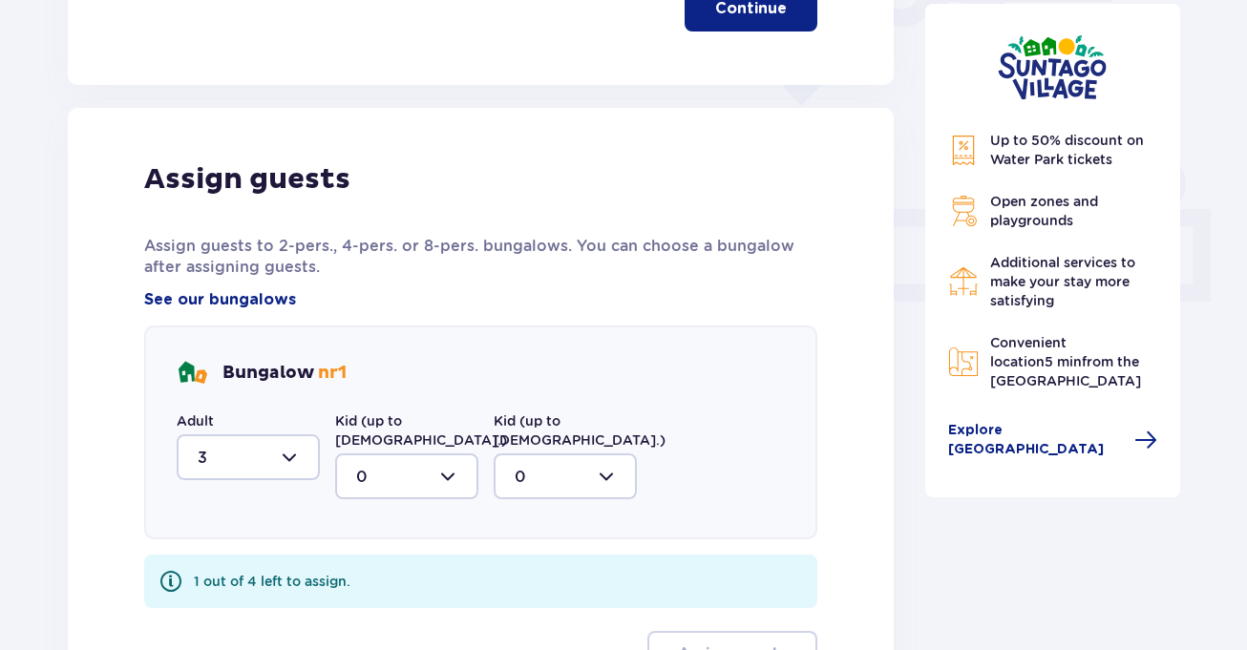
click at [433, 454] on div at bounding box center [406, 476] width 143 height 46
click at [404, 564] on div "1" at bounding box center [406, 574] width 101 height 21
type input "1"
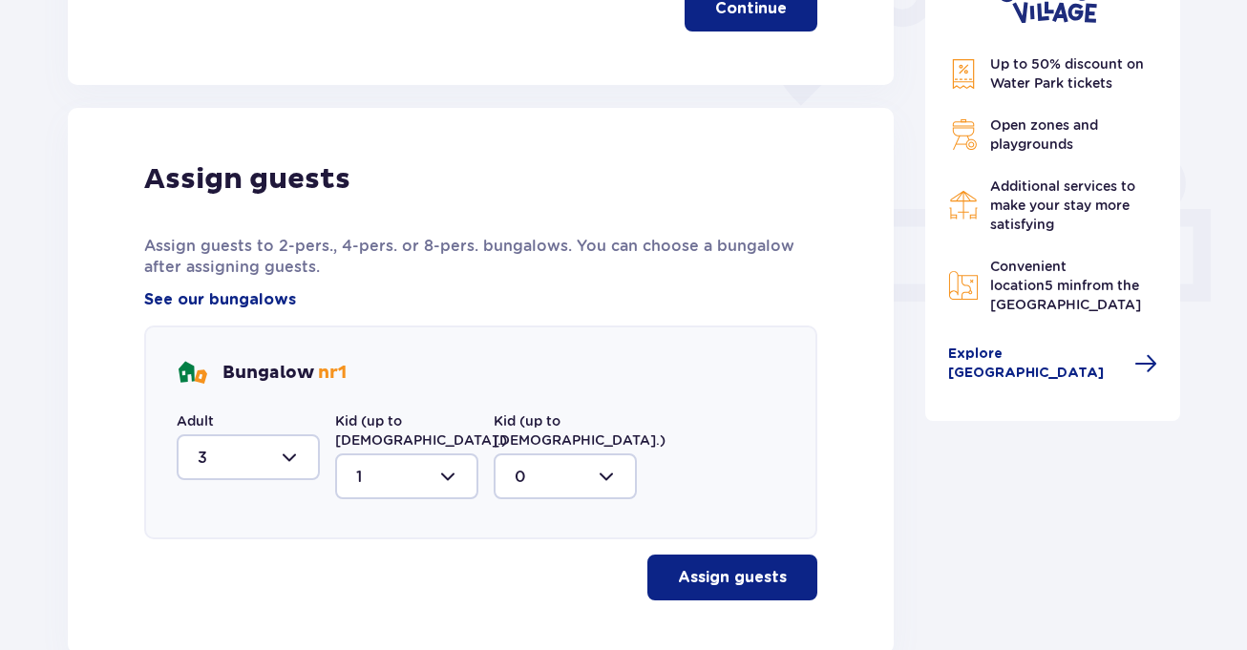
click at [739, 567] on p "Assign guests" at bounding box center [732, 577] width 109 height 21
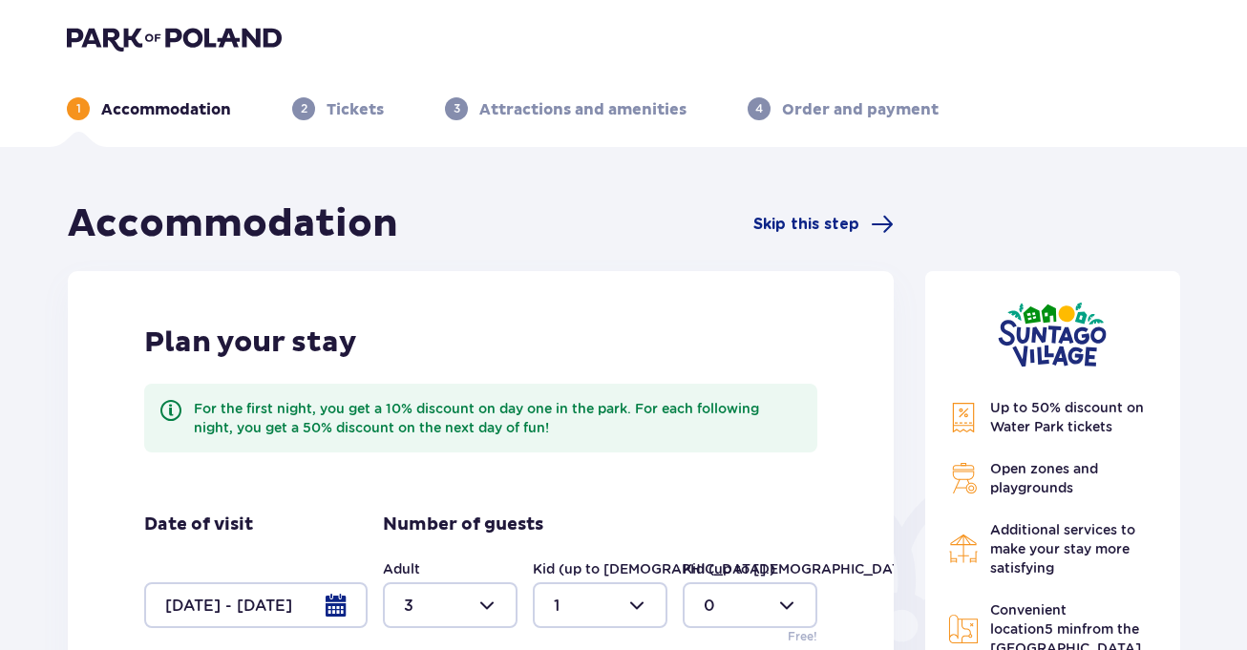
scroll to position [0, 0]
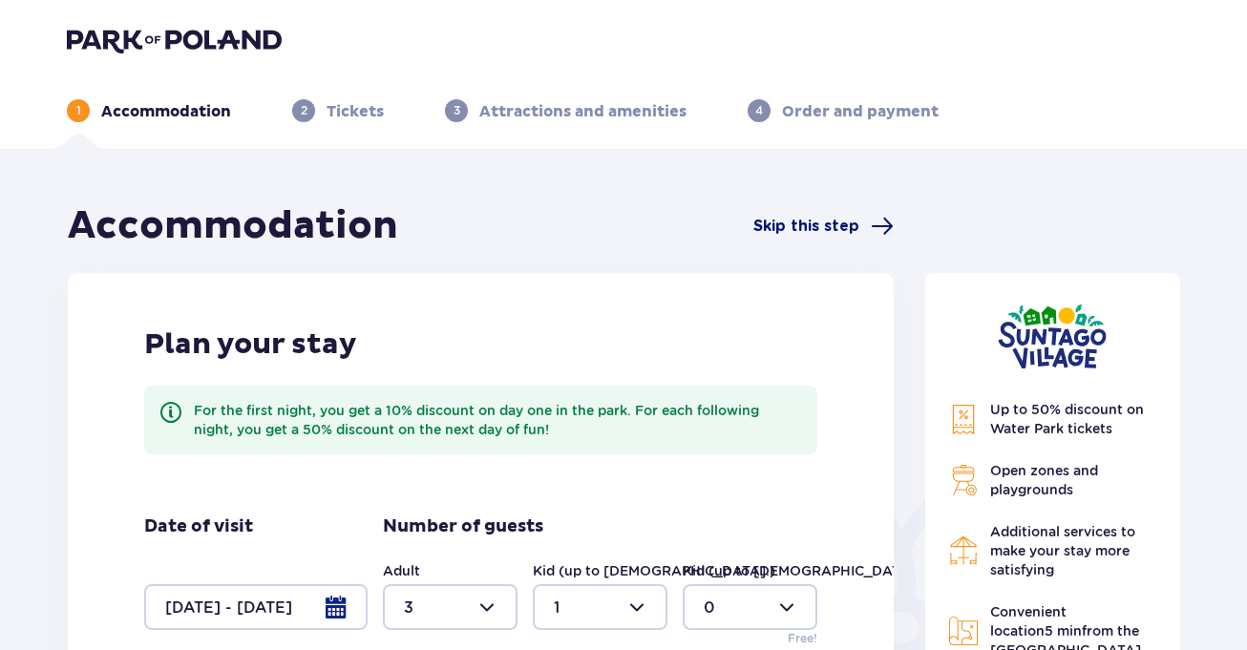
click at [811, 230] on span "Skip this step" at bounding box center [806, 226] width 106 height 21
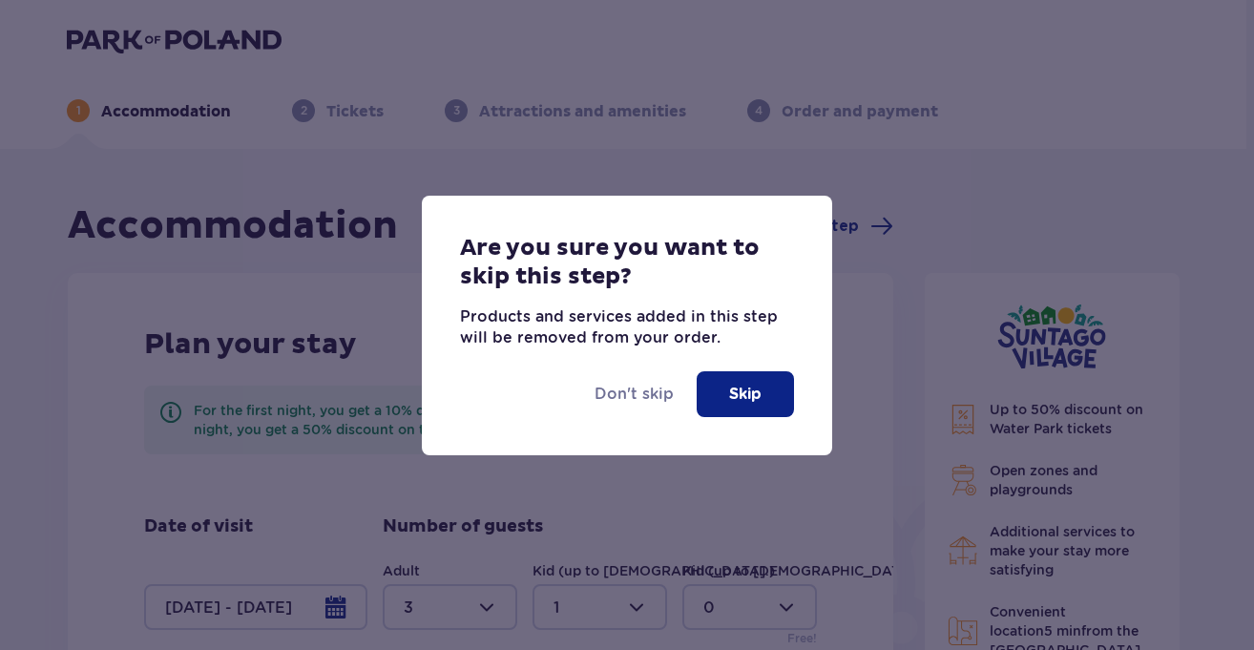
click at [748, 396] on p "Skip" at bounding box center [745, 394] width 32 height 21
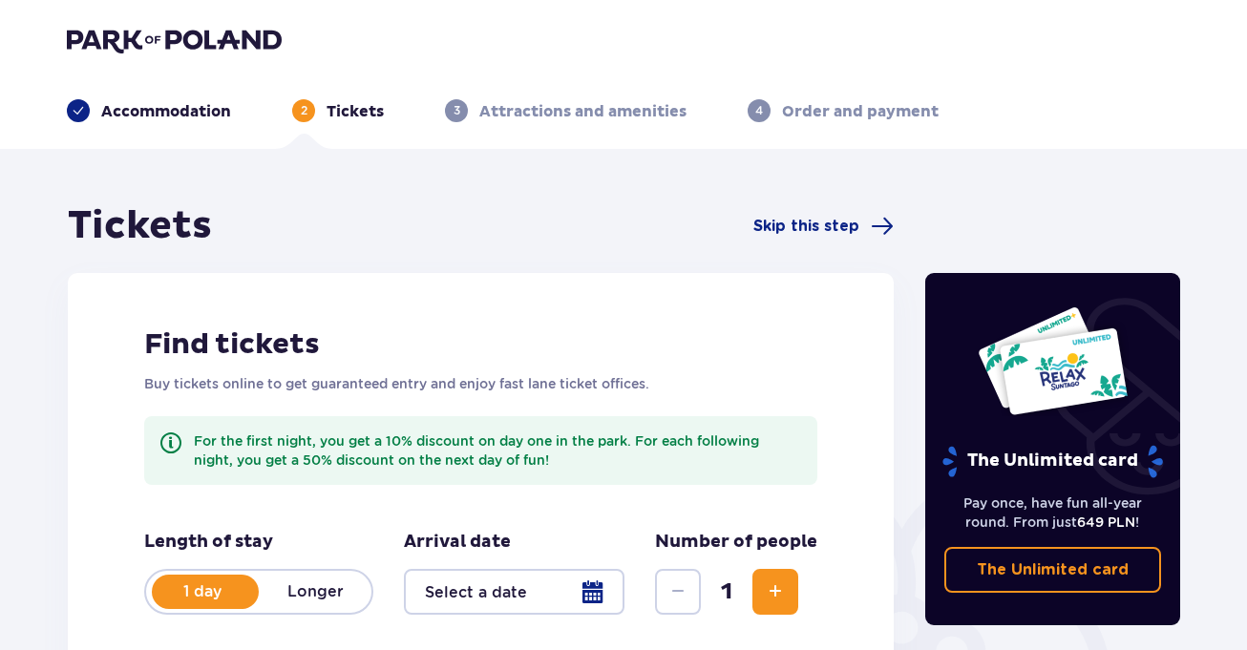
click at [154, 43] on img at bounding box center [174, 40] width 215 height 27
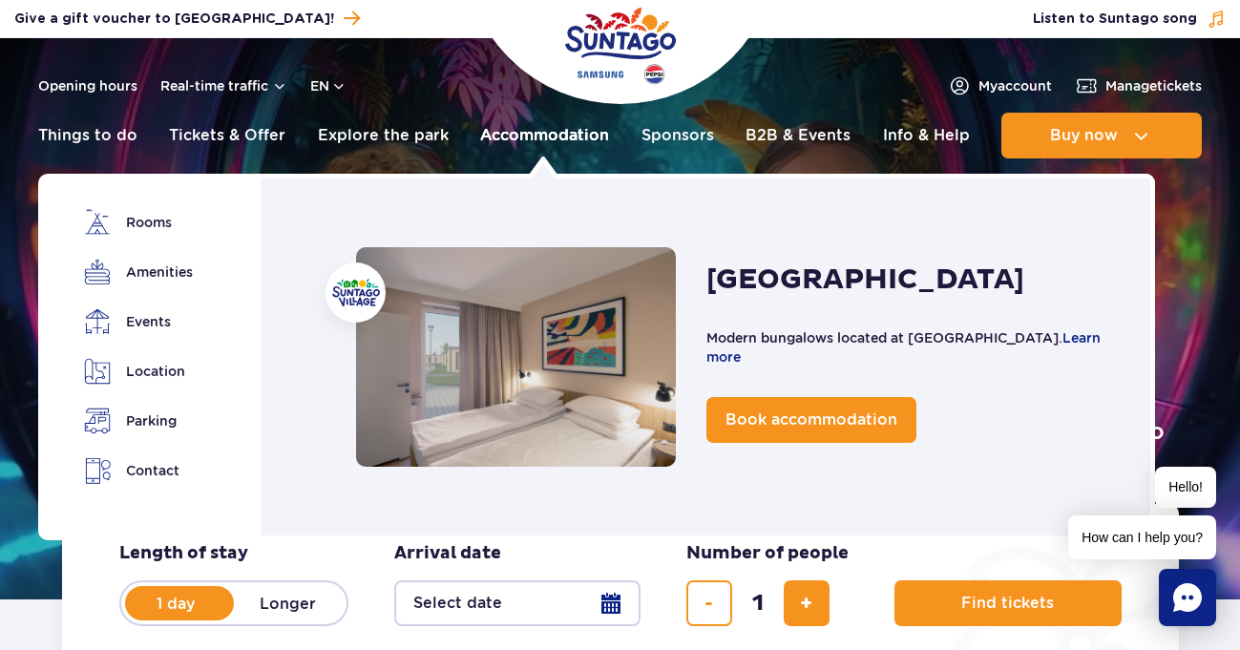
click at [578, 134] on link "Accommodation" at bounding box center [544, 136] width 129 height 46
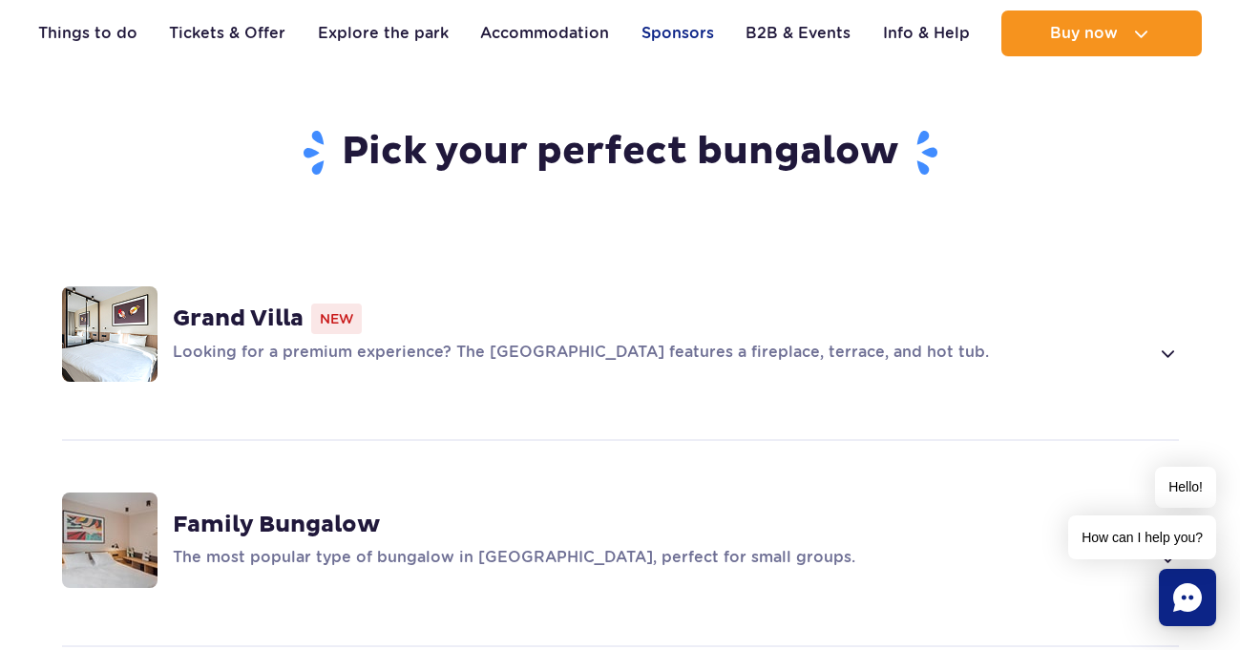
scroll to position [1241, 0]
click at [253, 27] on link "Tickets & Offer" at bounding box center [227, 34] width 116 height 46
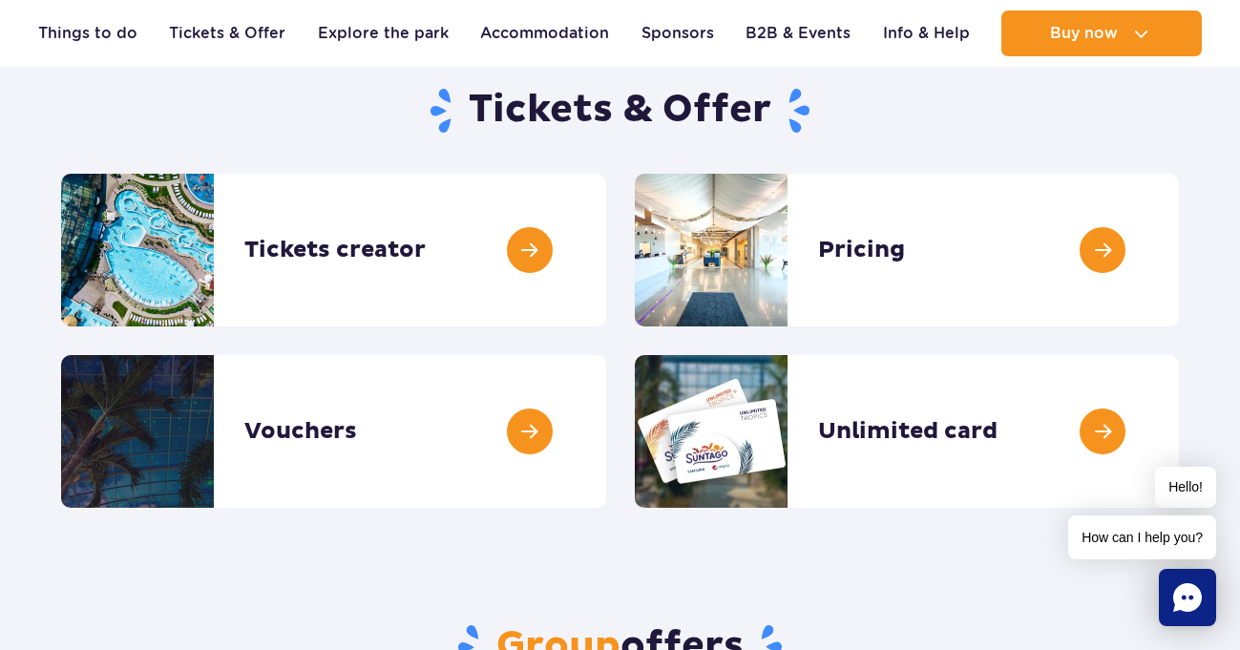
scroll to position [191, 0]
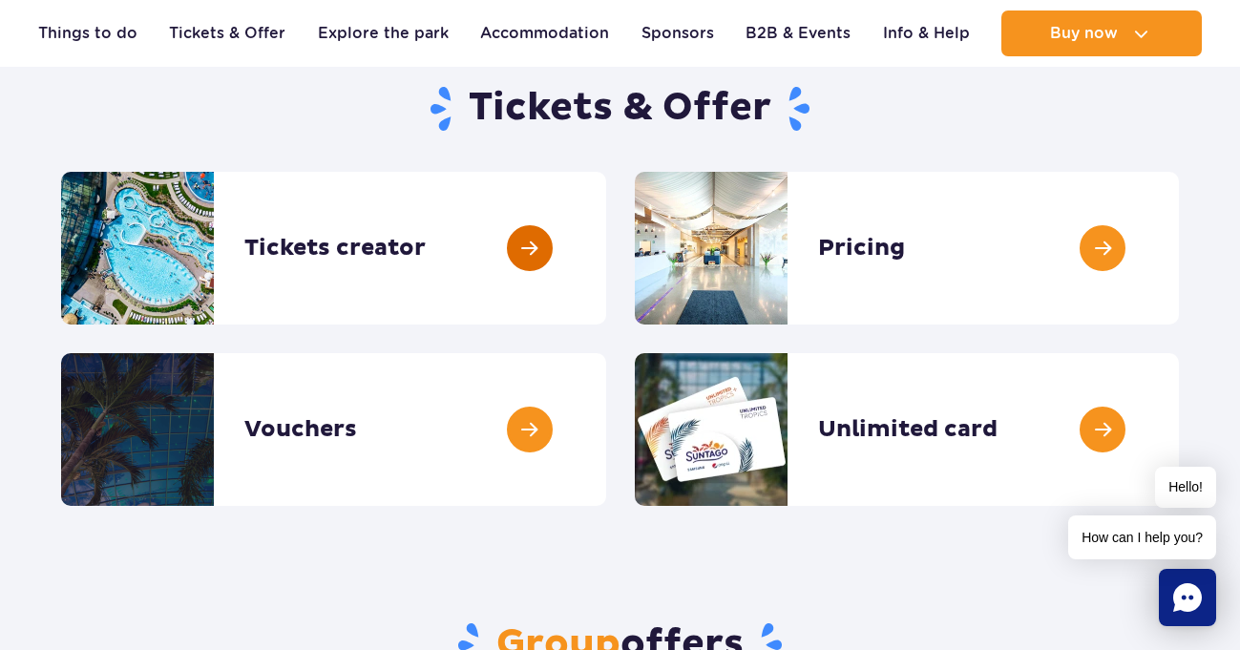
click at [606, 254] on link at bounding box center [606, 248] width 0 height 153
click at [1179, 246] on link at bounding box center [1179, 248] width 0 height 153
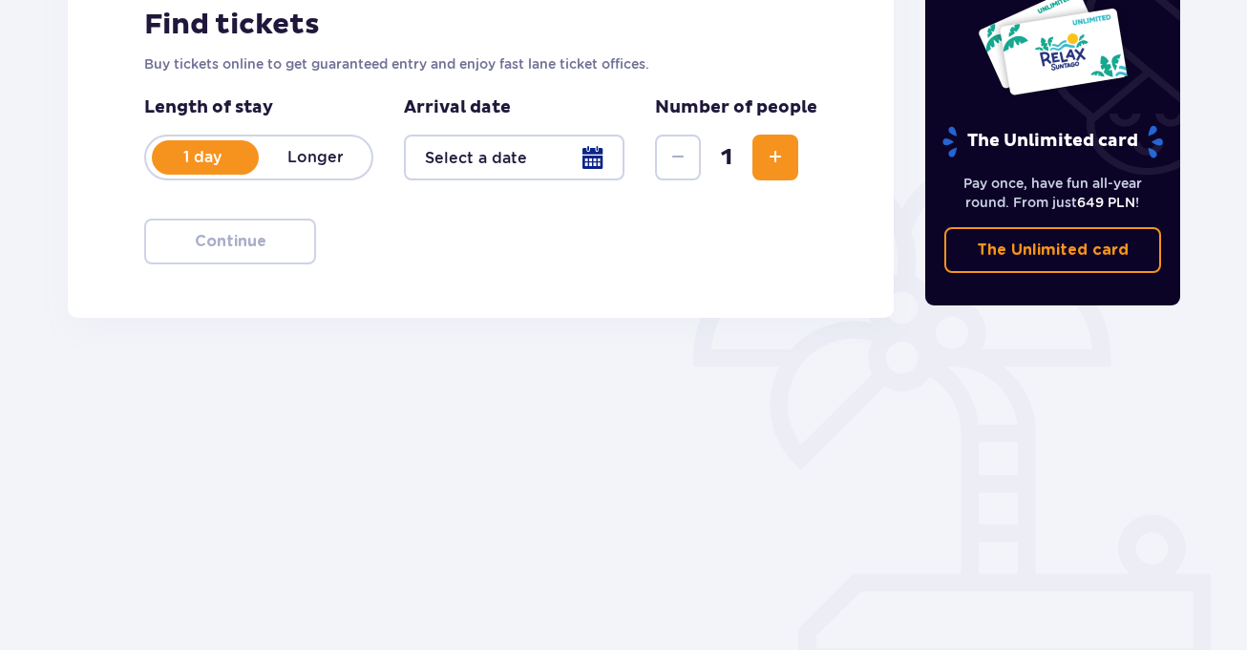
scroll to position [323, 0]
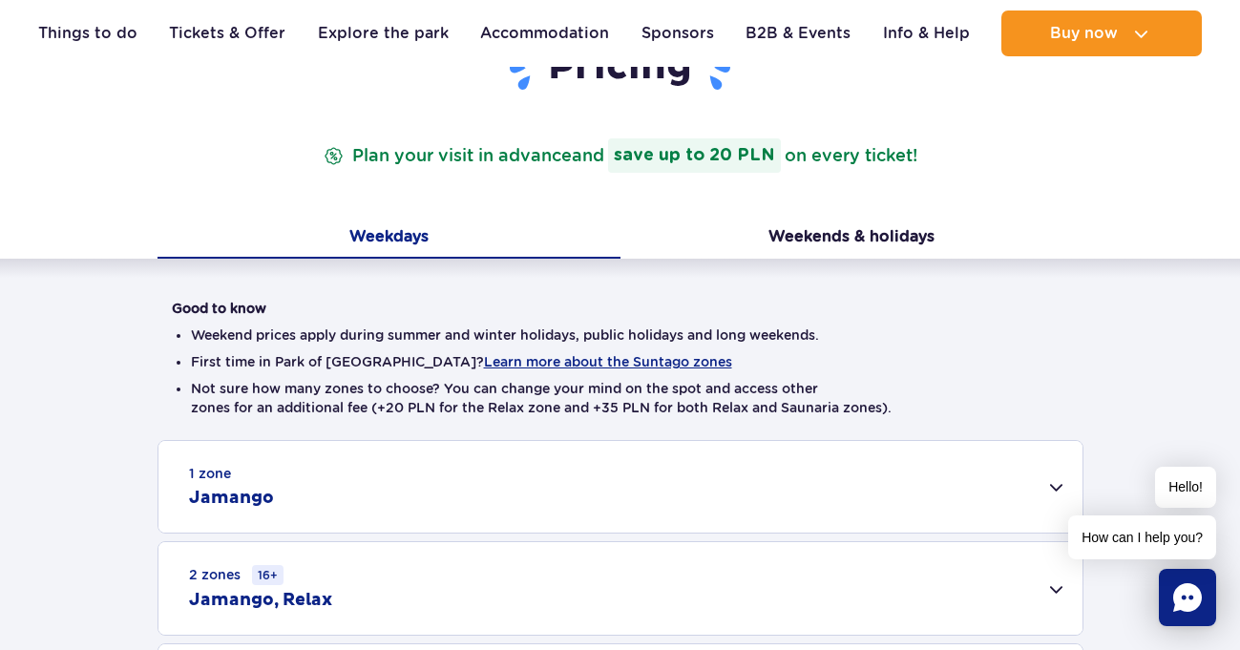
scroll to position [477, 0]
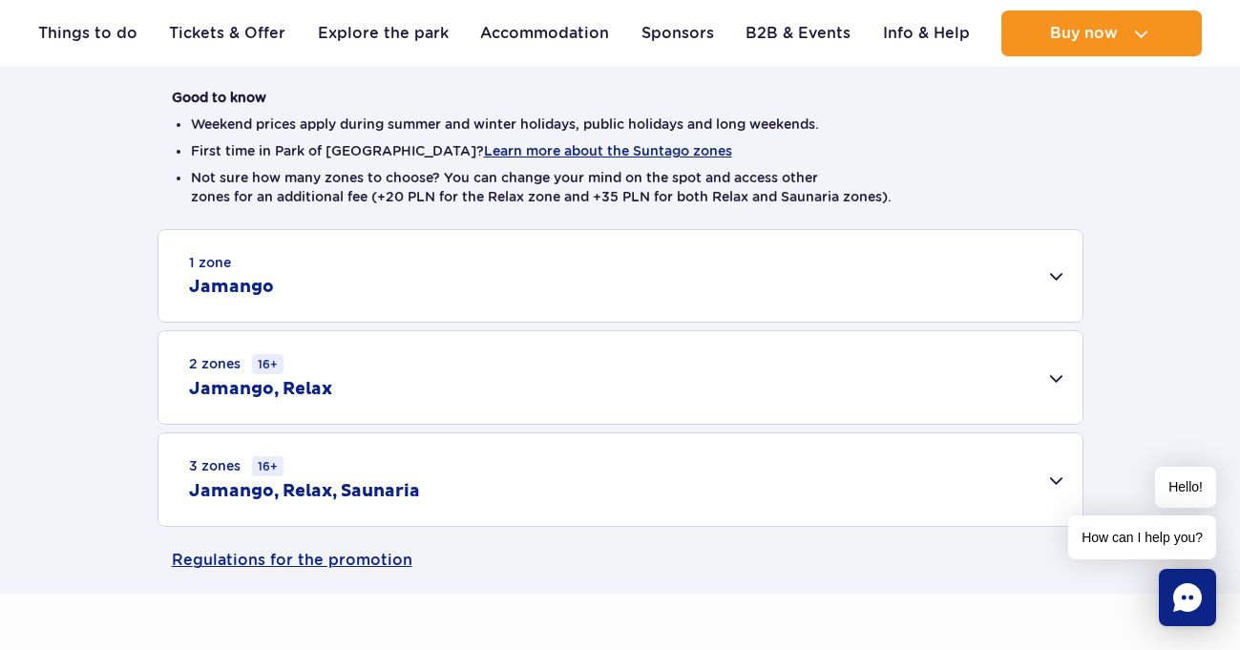
click at [1055, 376] on div "2 zones 16+ Jamango, Relax" at bounding box center [620, 377] width 924 height 93
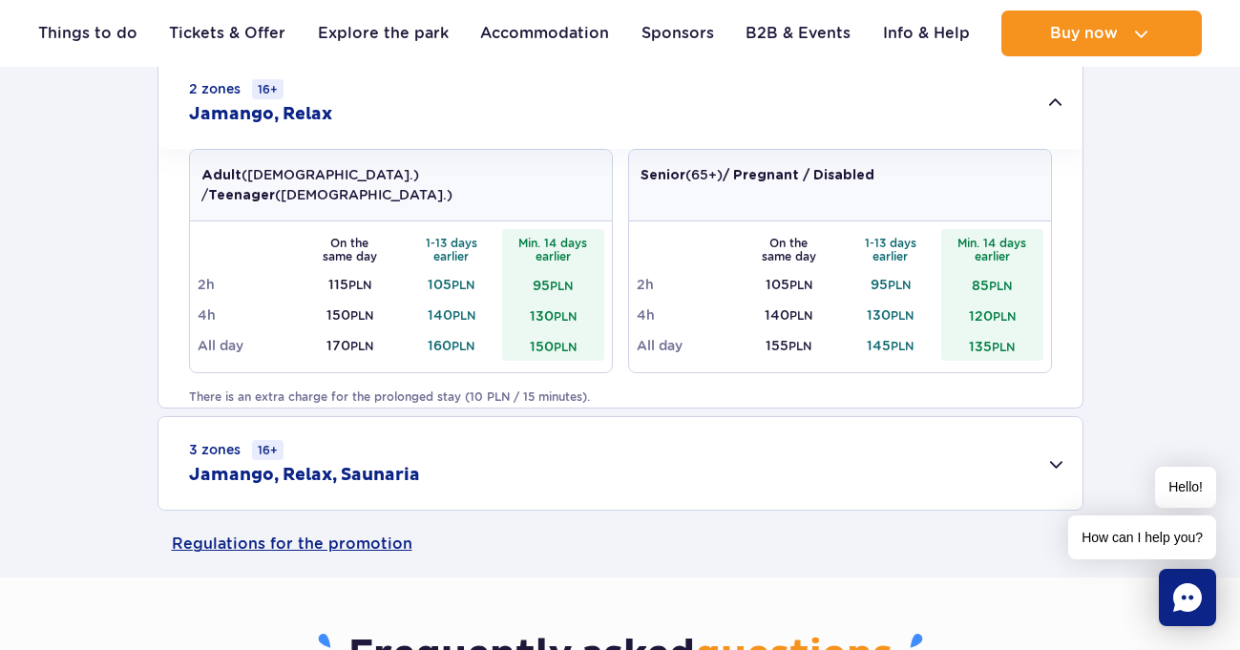
scroll to position [764, 0]
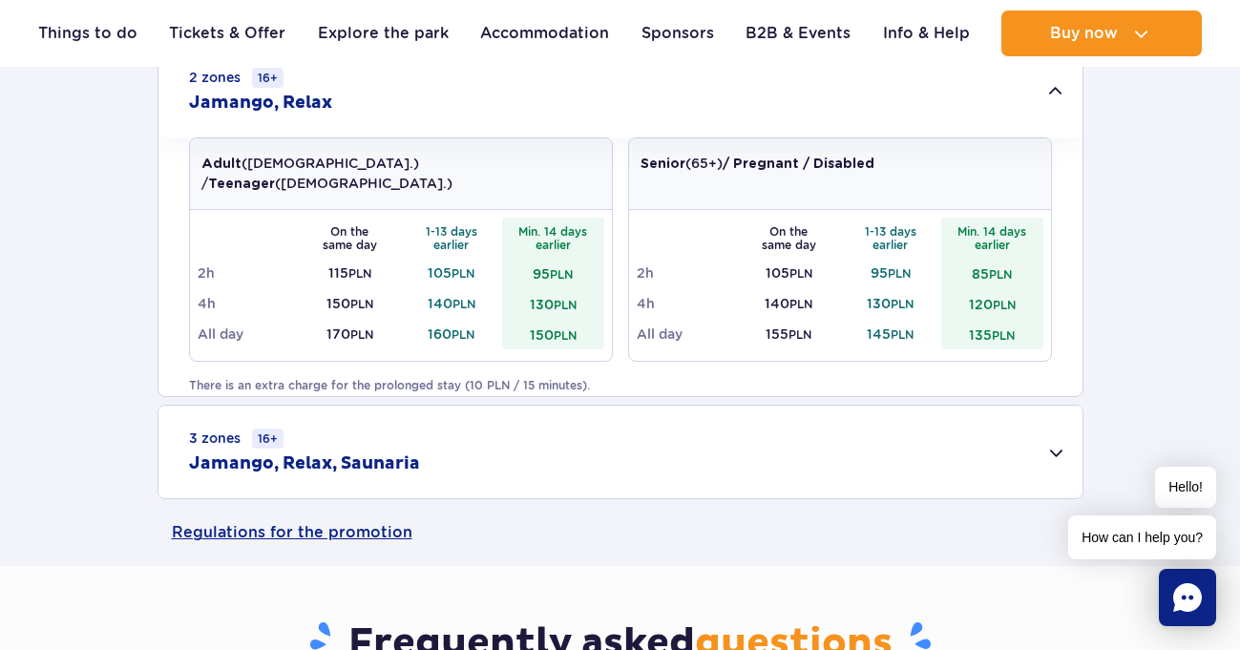
click at [1044, 457] on div "3 zones 16+ Jamango, Relax, Saunaria" at bounding box center [620, 452] width 924 height 93
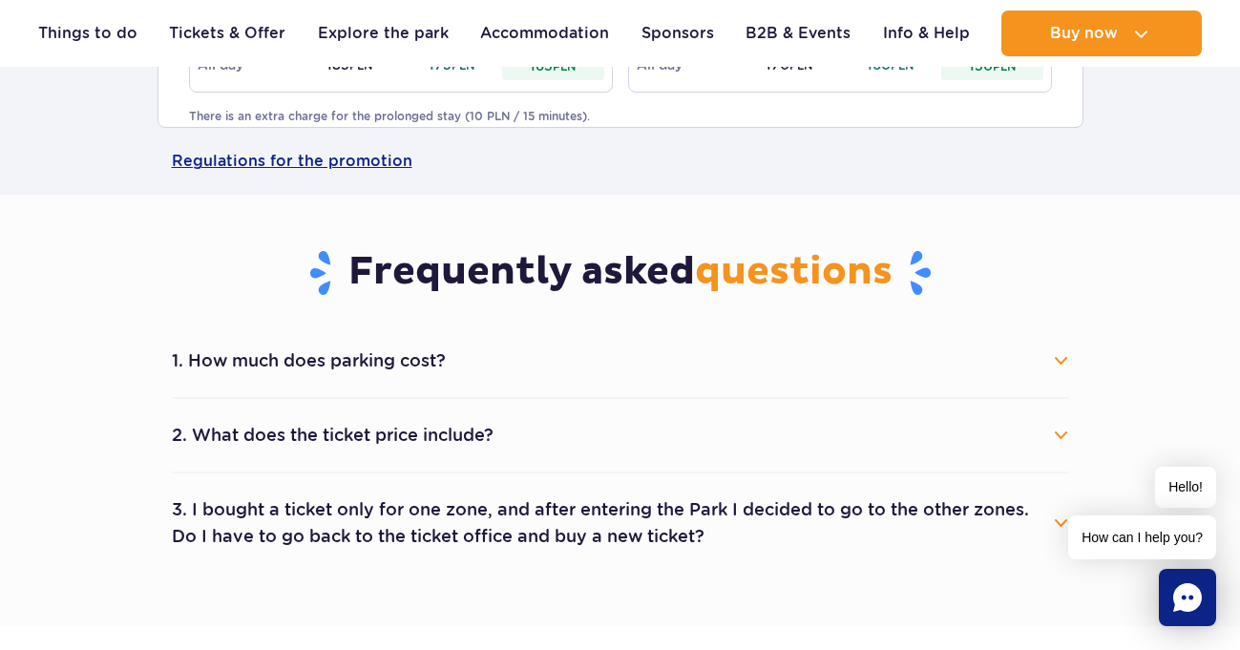
scroll to position [1432, 0]
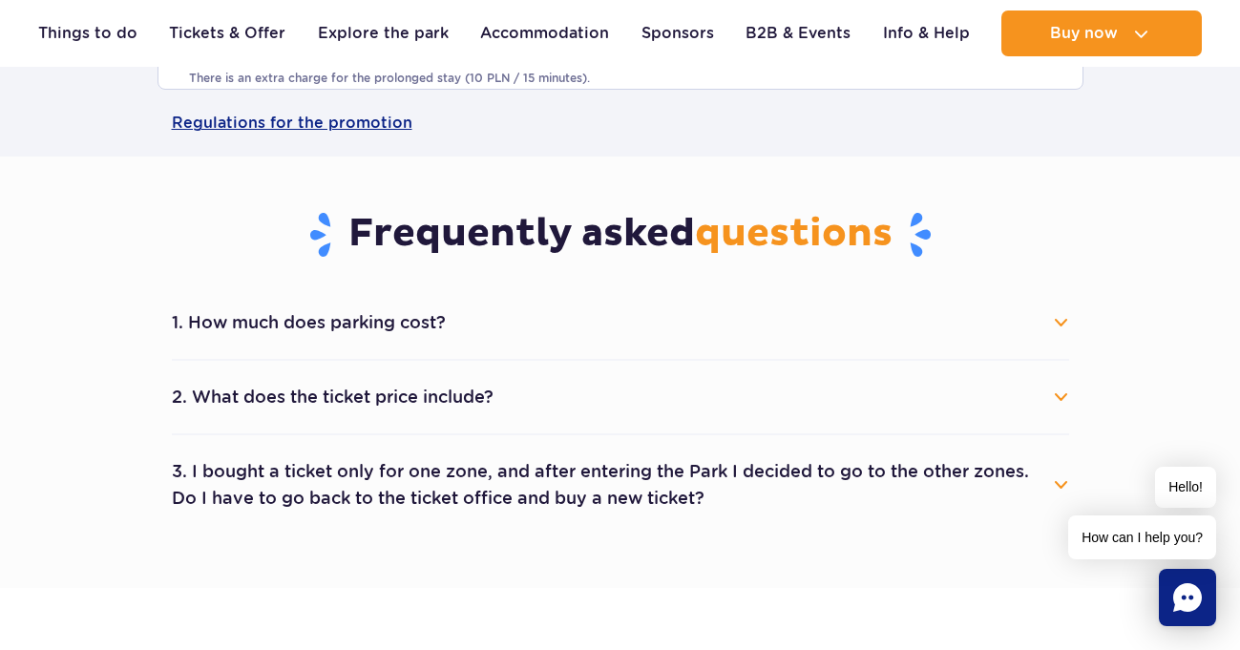
click at [289, 402] on button "2. What does the ticket price include?" at bounding box center [620, 397] width 897 height 42
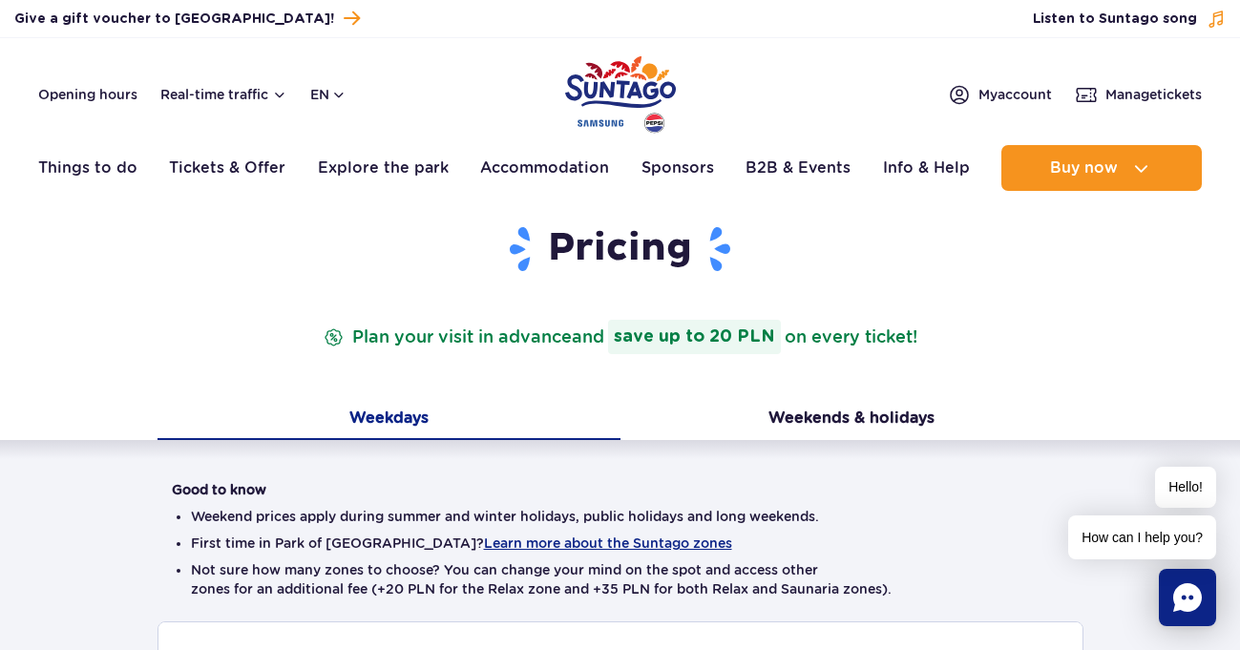
scroll to position [0, 0]
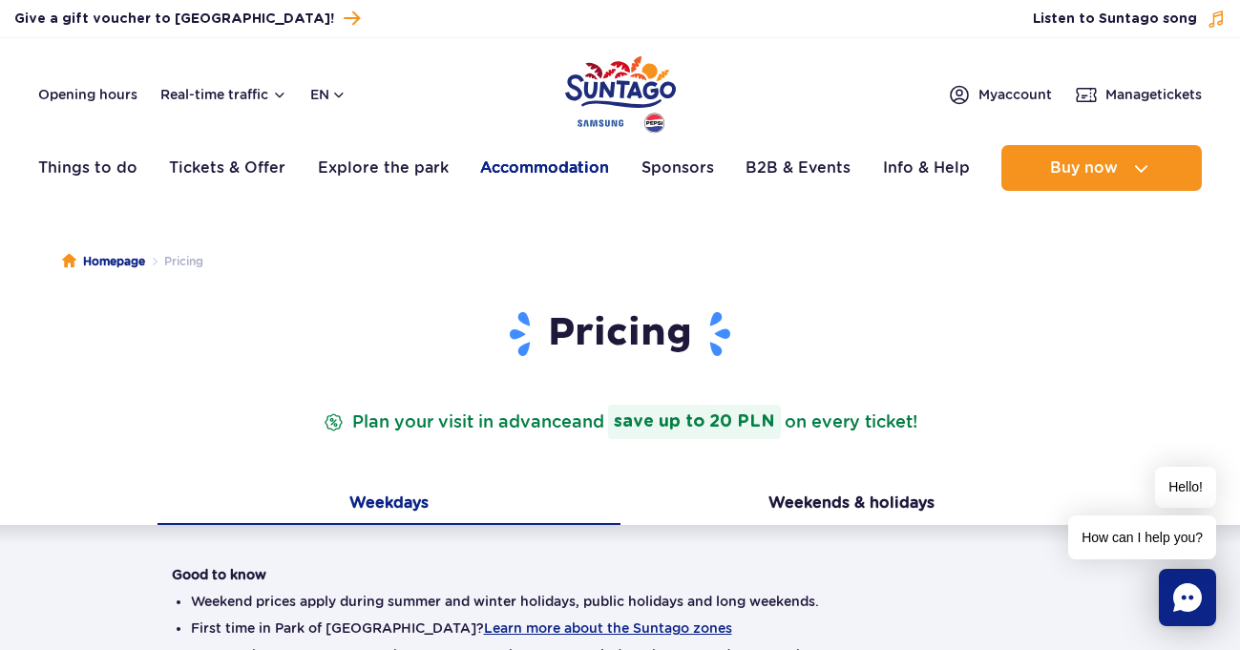
click at [554, 166] on link "Accommodation" at bounding box center [544, 168] width 129 height 46
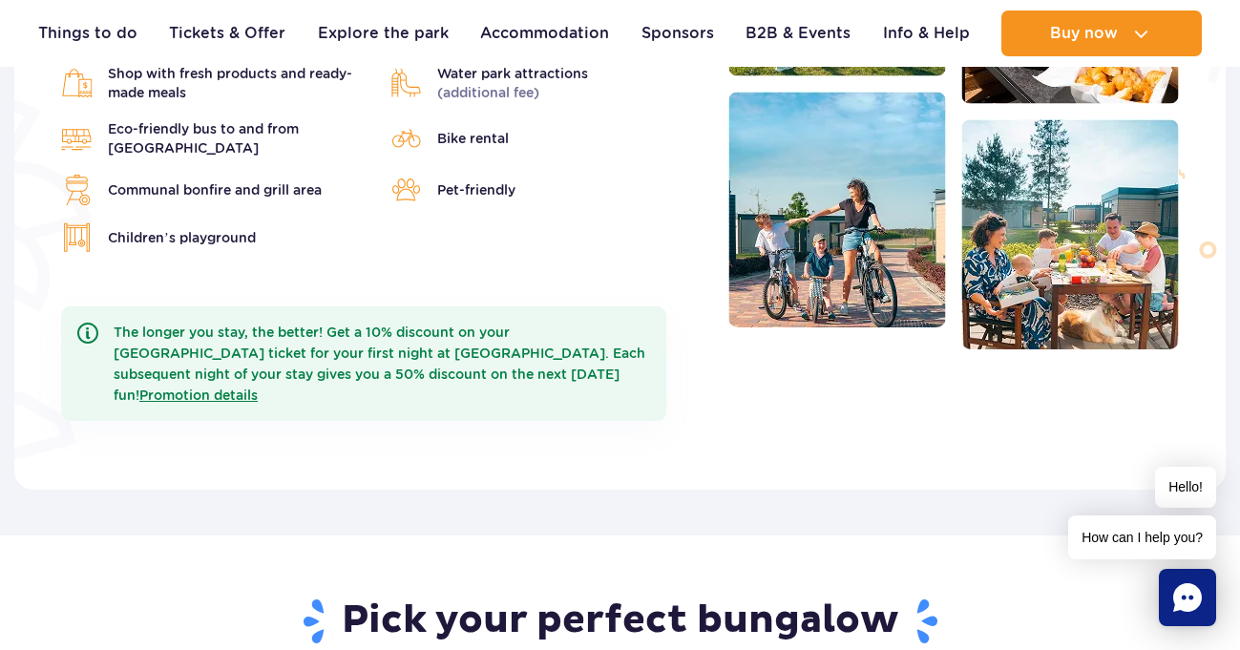
scroll to position [764, 0]
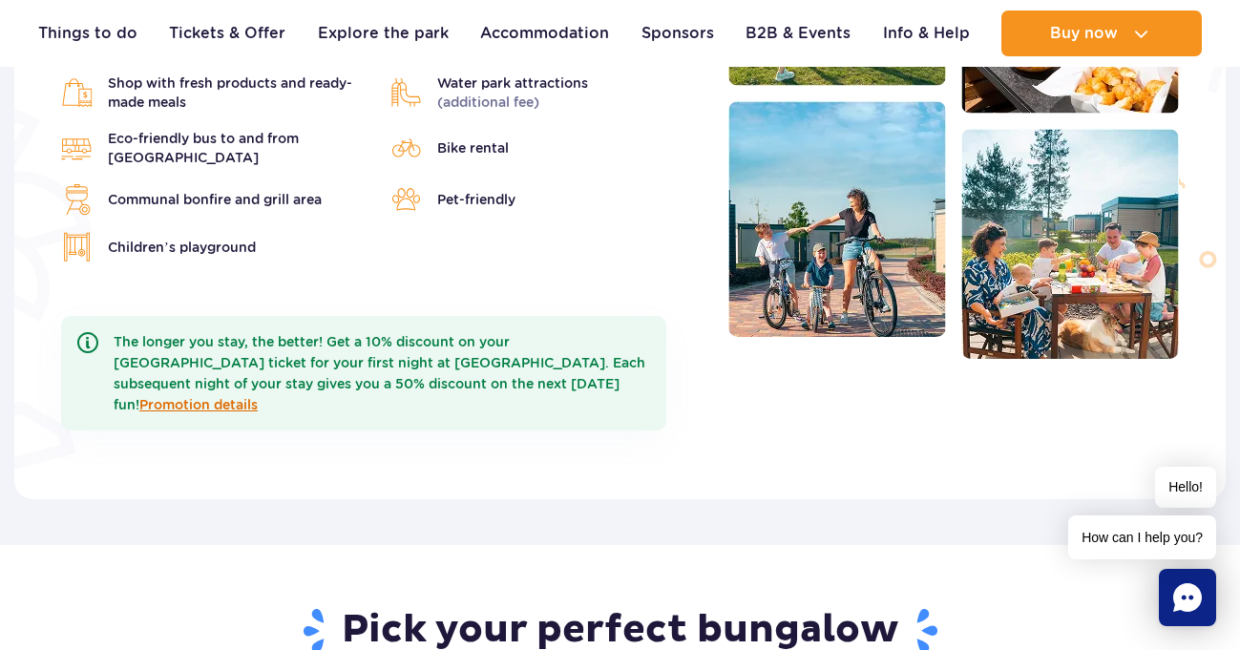
click at [258, 397] on link "Promotion details" at bounding box center [198, 404] width 118 height 15
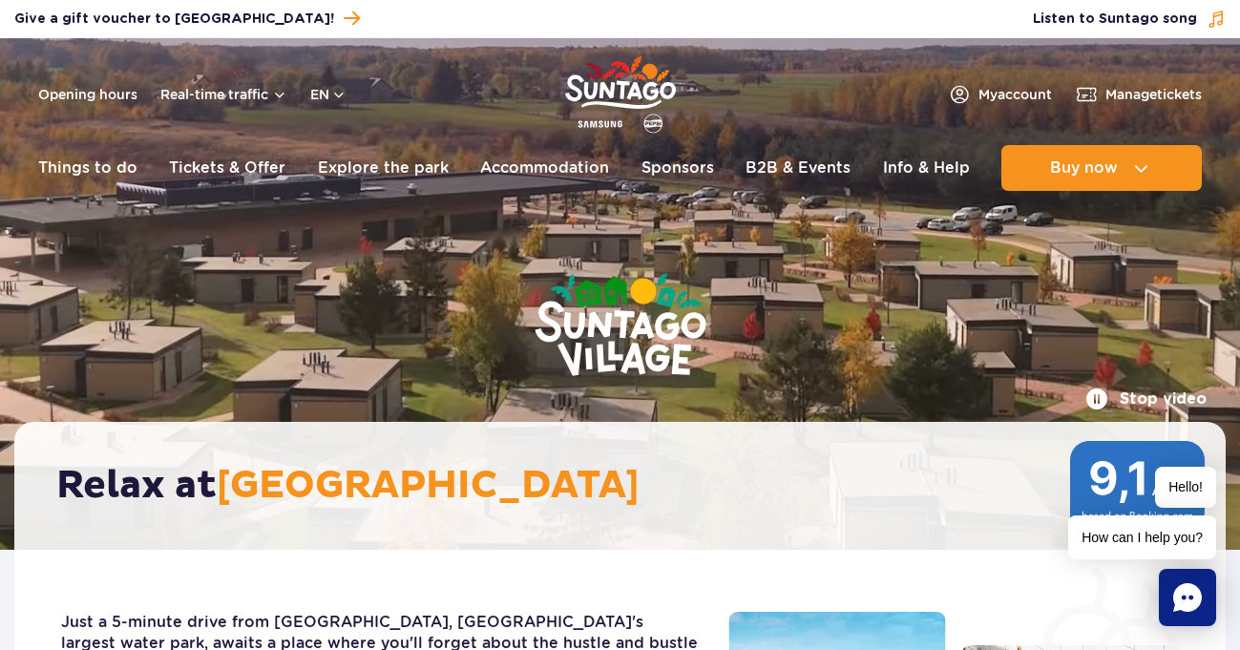
scroll to position [0, 0]
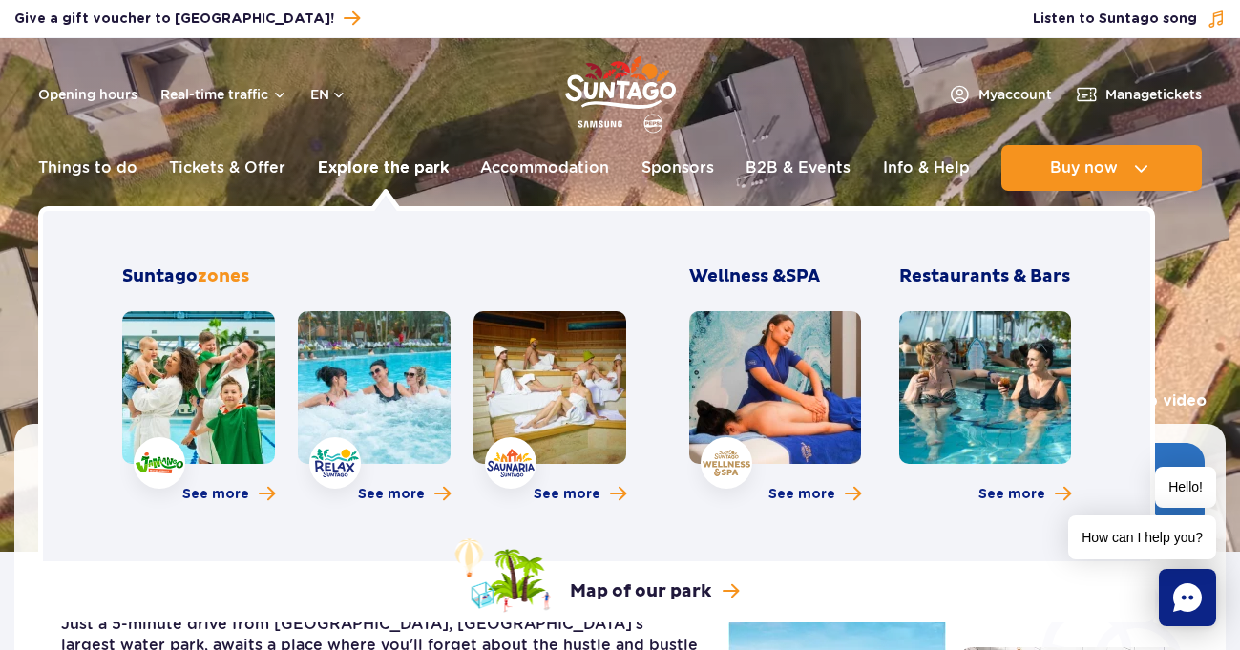
click at [354, 168] on link "Explore the park" at bounding box center [383, 168] width 131 height 46
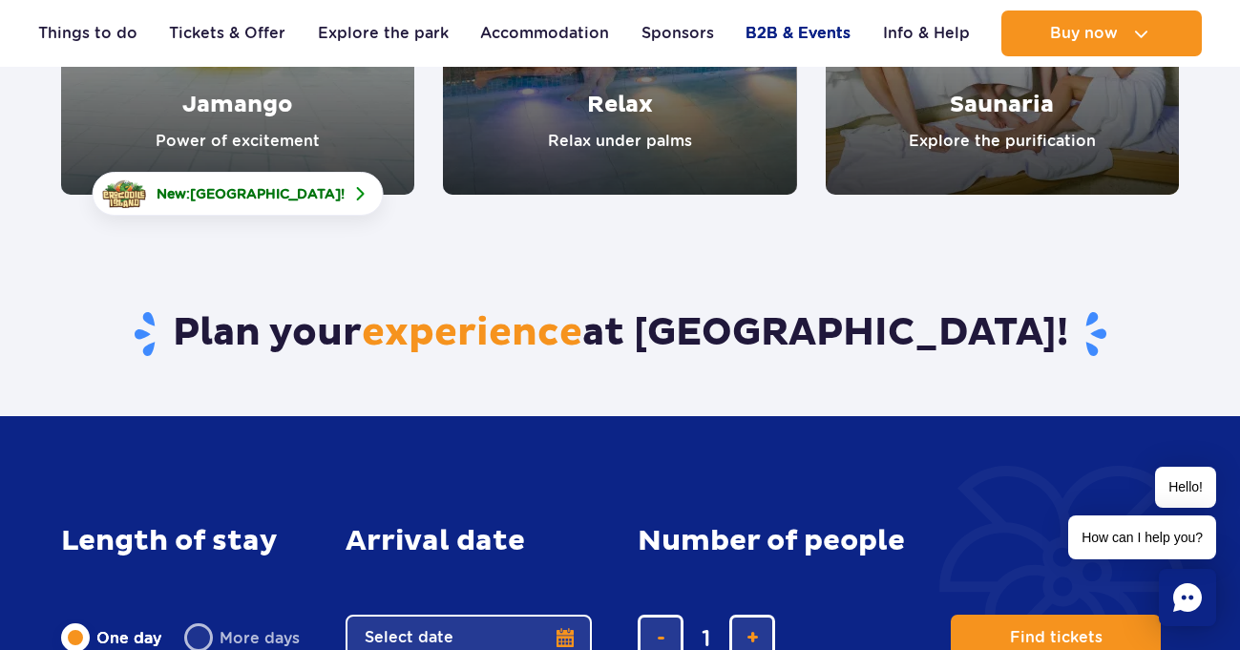
scroll to position [382, 0]
